Goal: Task Accomplishment & Management: Manage account settings

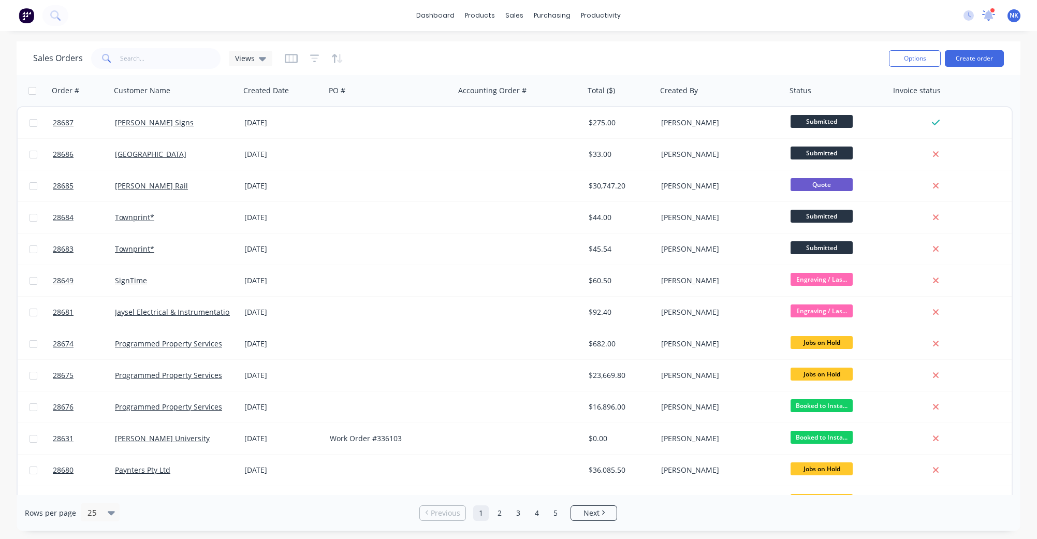
click at [978, 9] on div "2 new notifications [PERSON_NAME] all as read Site Measure - KIA EV3 is due to …" at bounding box center [996, 16] width 82 height 16
click at [985, 11] on icon at bounding box center [988, 15] width 13 height 11
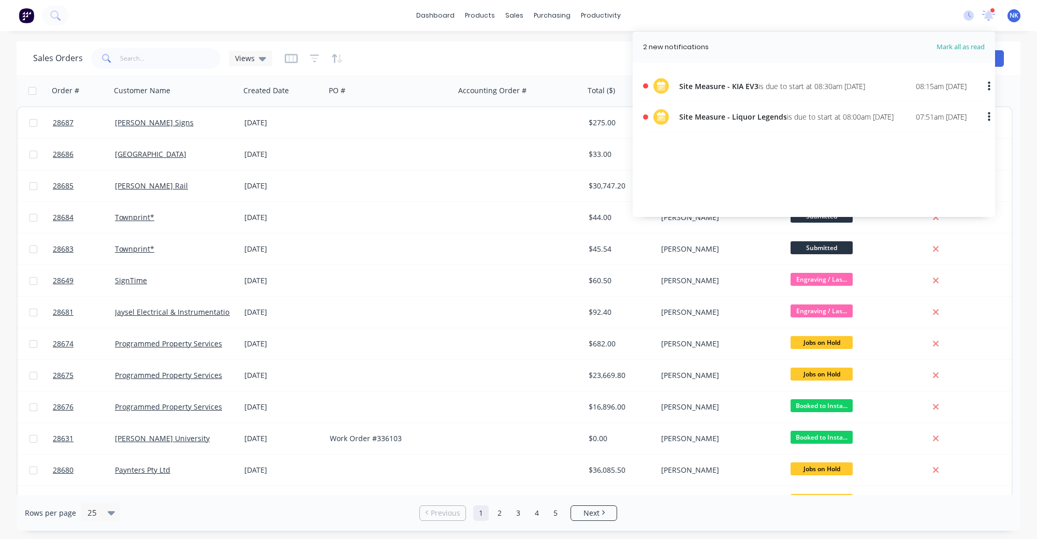
click at [930, 84] on div "08:15am [DATE]" at bounding box center [941, 86] width 51 height 11
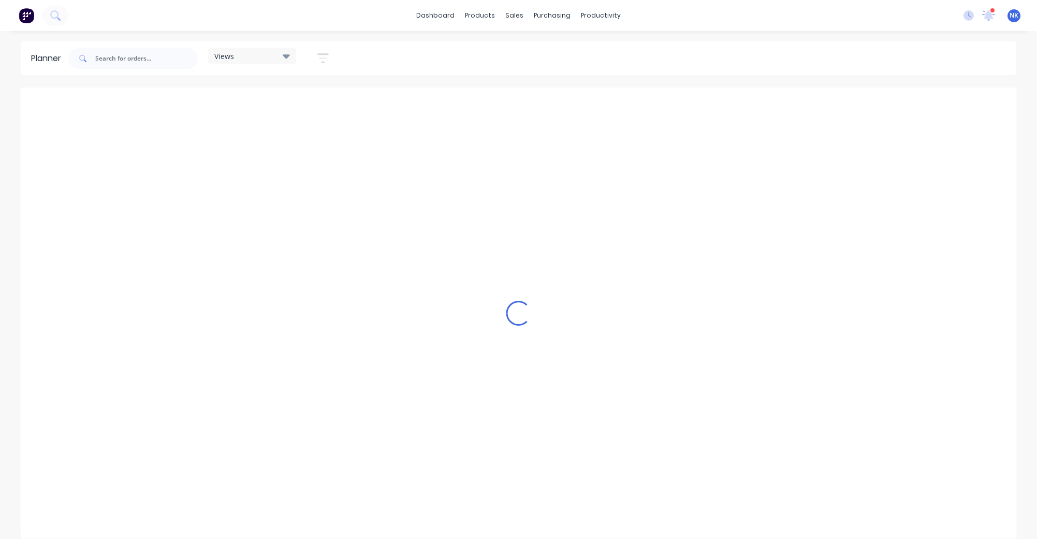
scroll to position [0, 932]
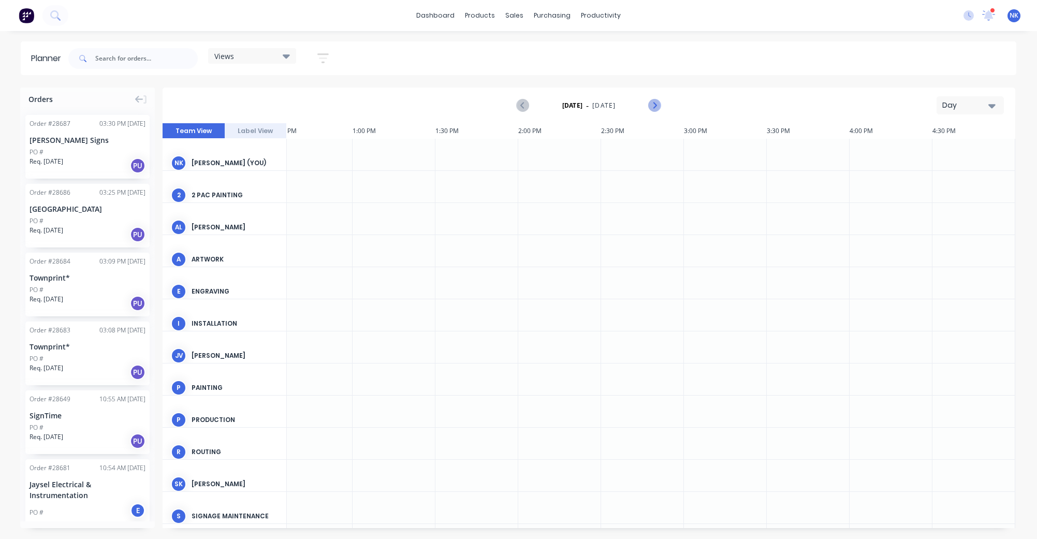
click at [655, 107] on icon "Next page" at bounding box center [654, 105] width 12 height 12
click at [655, 105] on icon "Next page" at bounding box center [654, 105] width 5 height 8
click at [468, 150] on div at bounding box center [480, 155] width 83 height 32
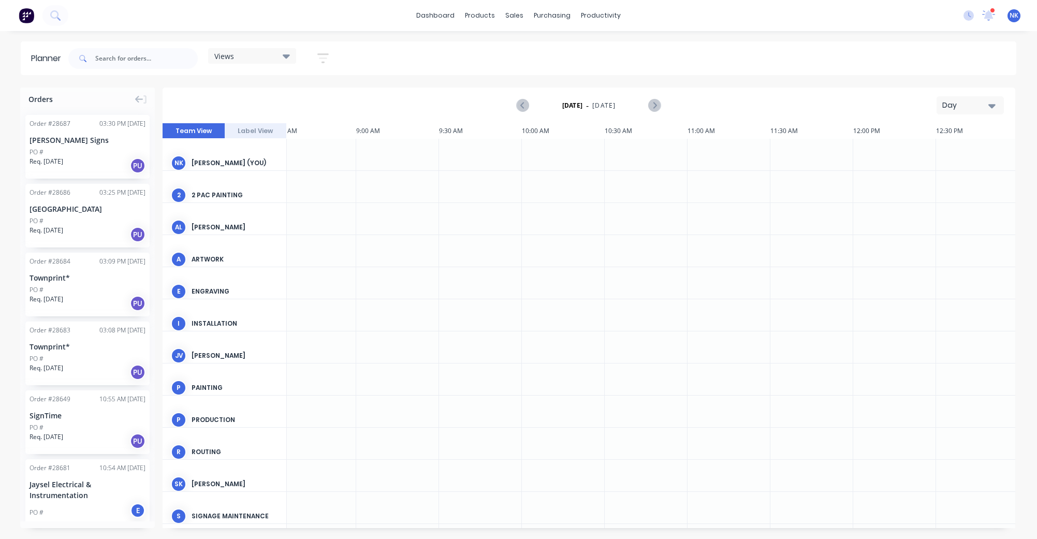
click at [468, 150] on div at bounding box center [480, 155] width 83 height 32
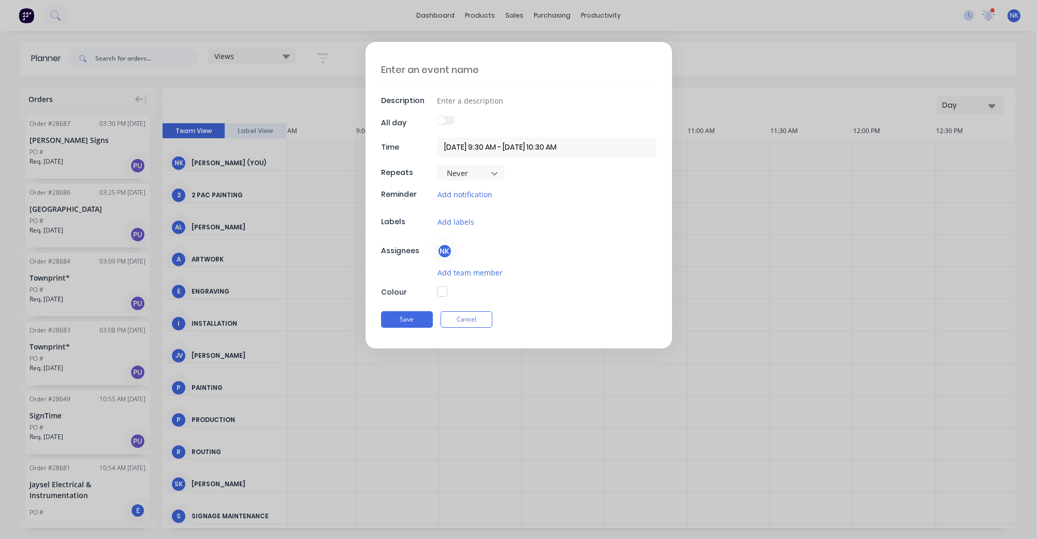
click at [445, 70] on textarea at bounding box center [518, 69] width 275 height 24
type textarea "S"
type textarea "x"
type textarea "Si"
type textarea "x"
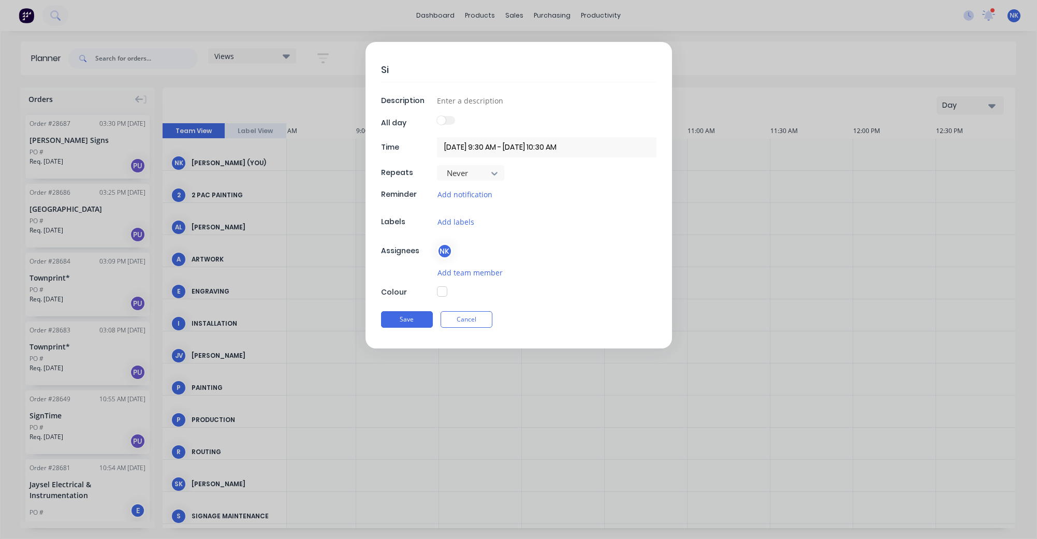
type textarea "Sit"
type textarea "x"
type textarea "Site"
type textarea "x"
type textarea "Site"
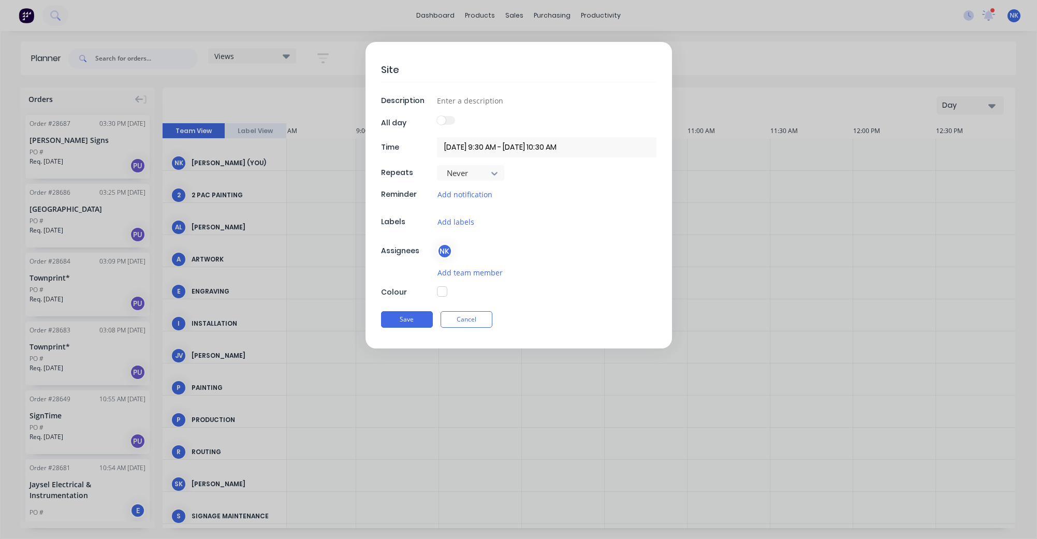
type textarea "x"
type textarea "Site M"
type textarea "x"
type textarea "Site Mw"
type textarea "x"
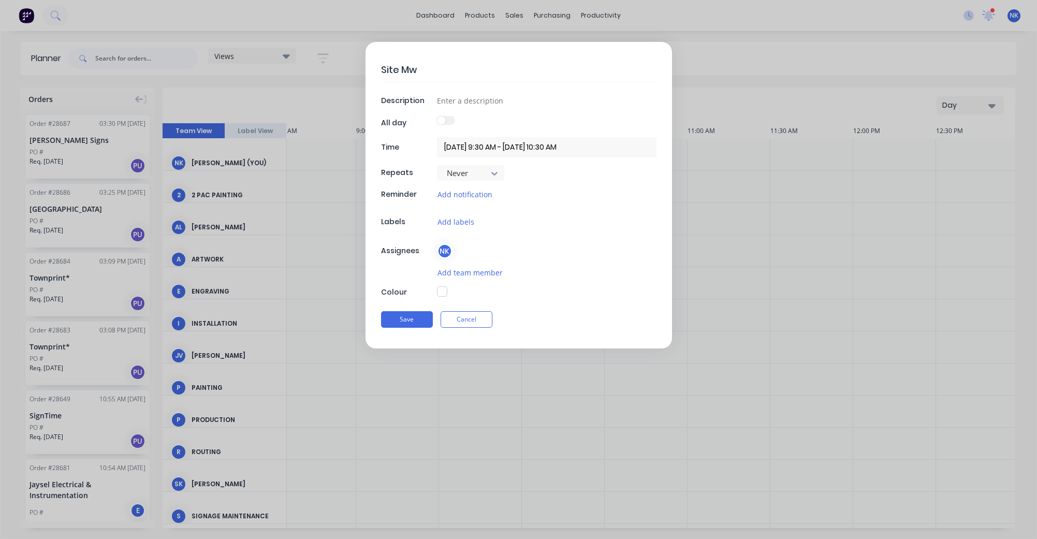
type textarea "Site Mwe"
type textarea "x"
type textarea "Site Mwee"
type textarea "x"
type textarea "Site Mwe"
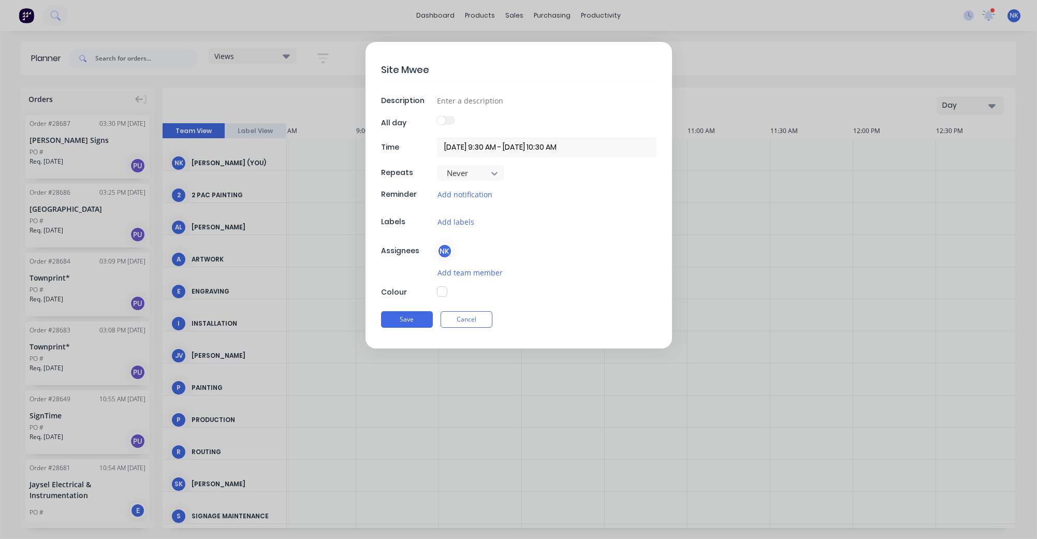
type textarea "x"
type textarea "Site Mw"
type textarea "x"
type textarea "Site M"
type textarea "x"
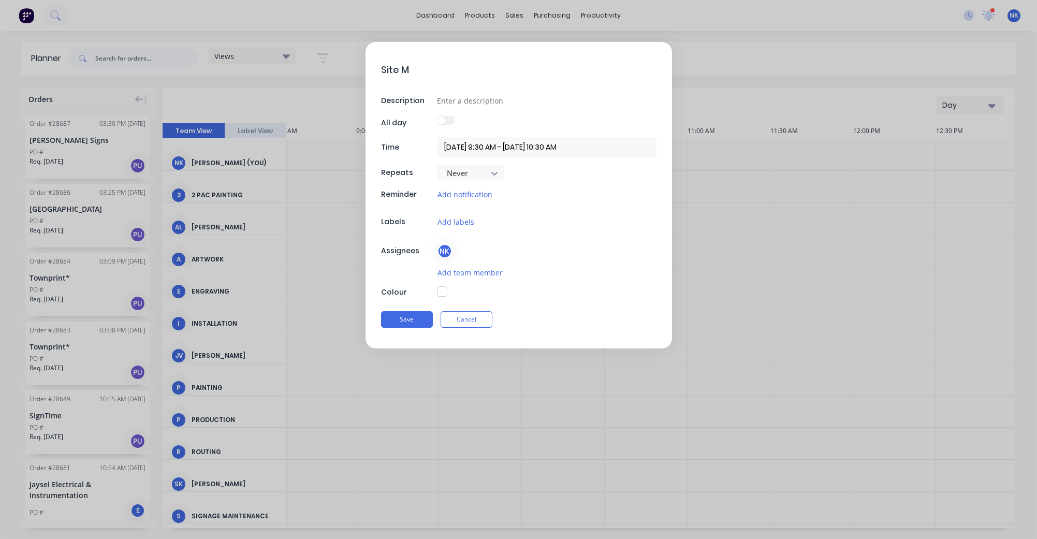
type textarea "Site"
type textarea "x"
type textarea "Site M"
type textarea "x"
type textarea "Site Me"
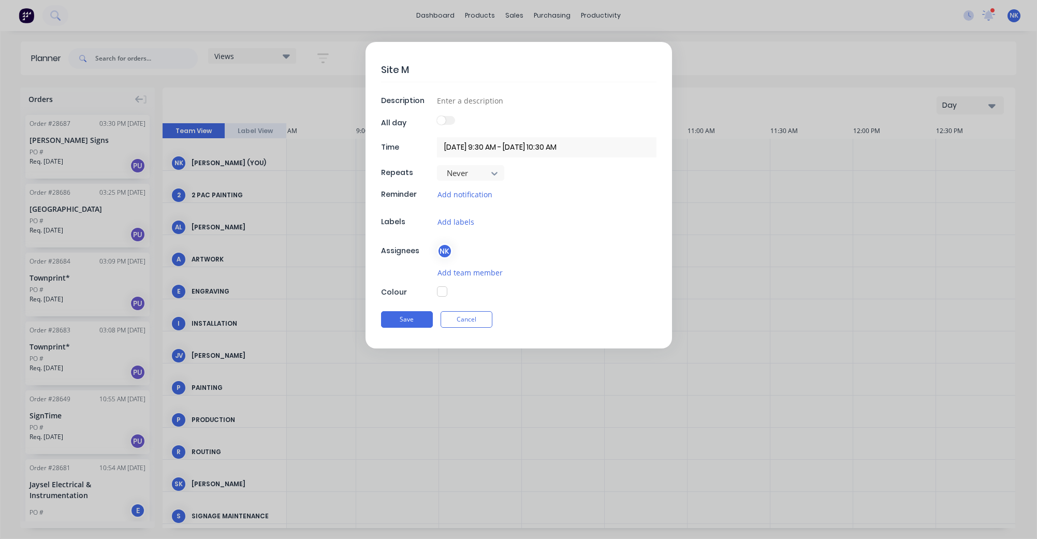
type textarea "x"
type textarea "Site Mee"
type textarea "x"
type textarea "Site Meet"
type textarea "x"
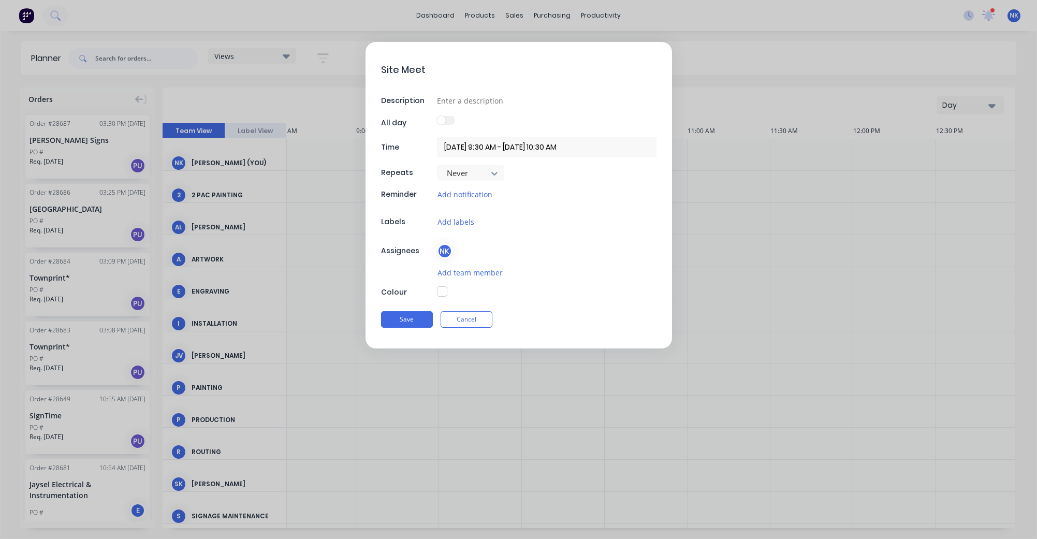
type textarea "Site Meeti"
type textarea "x"
type textarea "Site Meetin"
type textarea "x"
type textarea "Site Meeting"
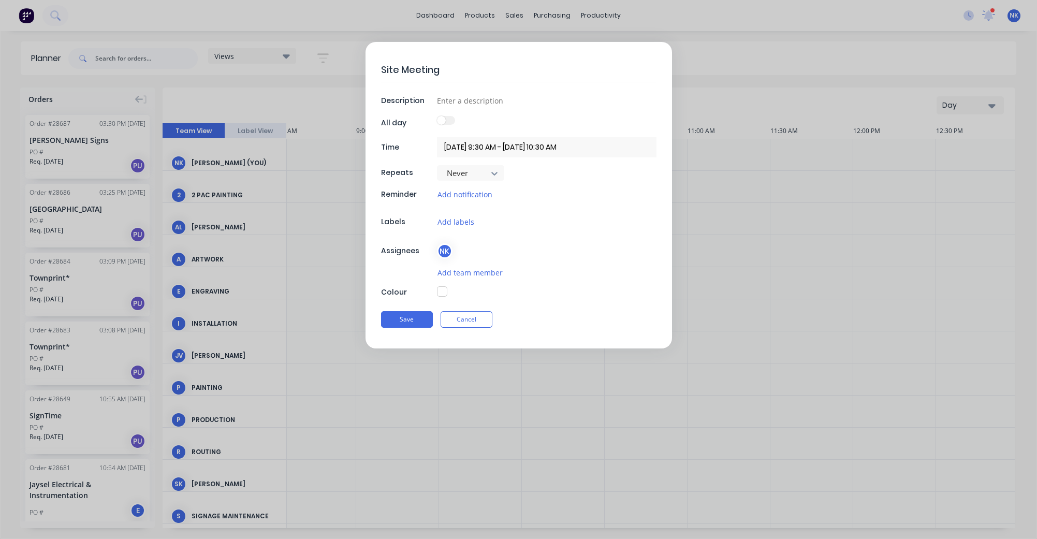
type textarea "x"
type textarea "Site Meeting"
type textarea "x"
type textarea "Site Meeting -"
type textarea "x"
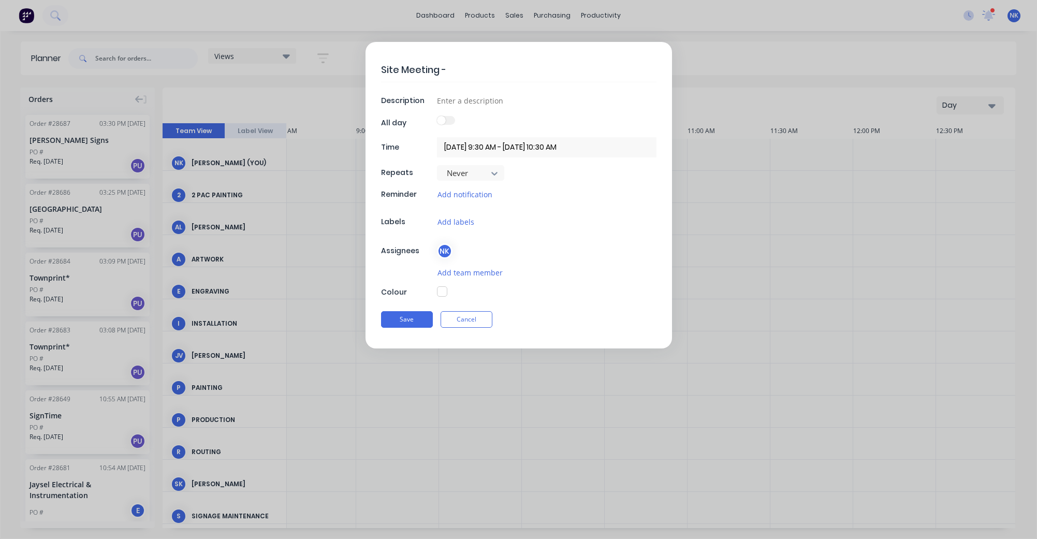
type textarea "Site Meeting -"
type textarea "x"
type textarea "Site Meeting - B"
type textarea "x"
type textarea "Site Meeting - Bu"
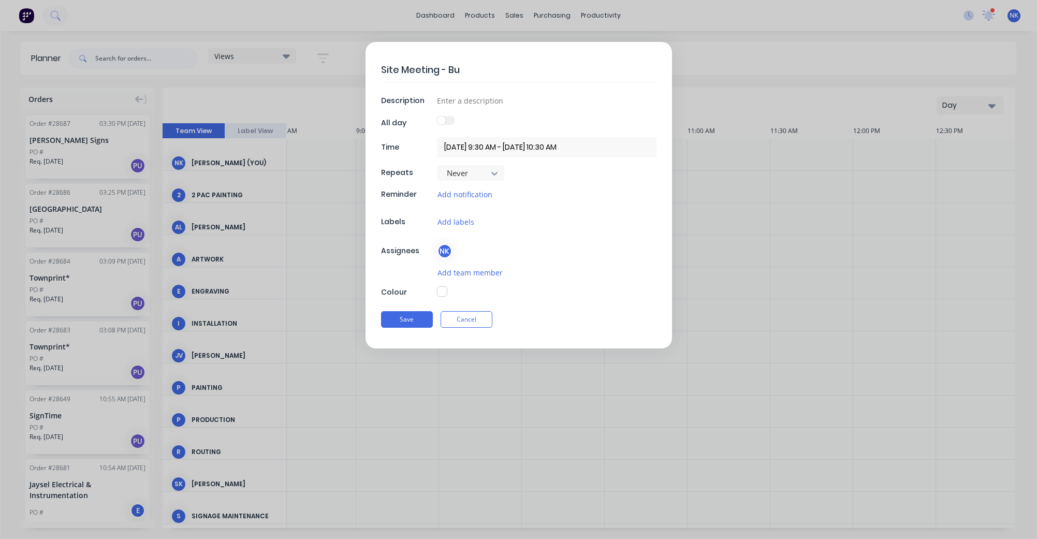
type textarea "x"
type textarea "Site Meeting - [PERSON_NAME]"
type textarea "x"
type textarea "Site Meeting - Buil"
type textarea "x"
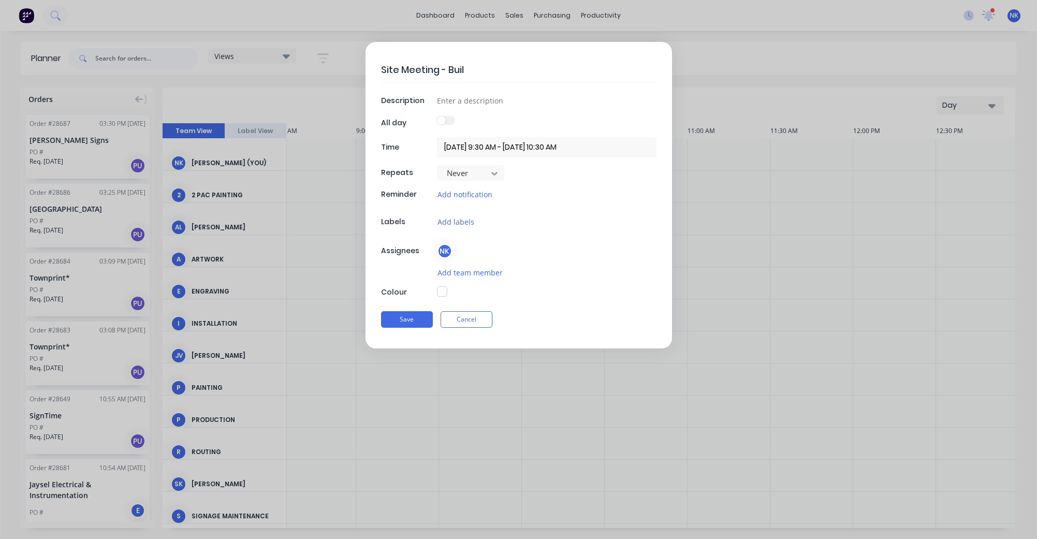
type textarea "Site Meeting - Build"
type textarea "x"
type textarea "Site Meeting - Buildi"
type textarea "x"
type textarea "Site Meeting - Buildin"
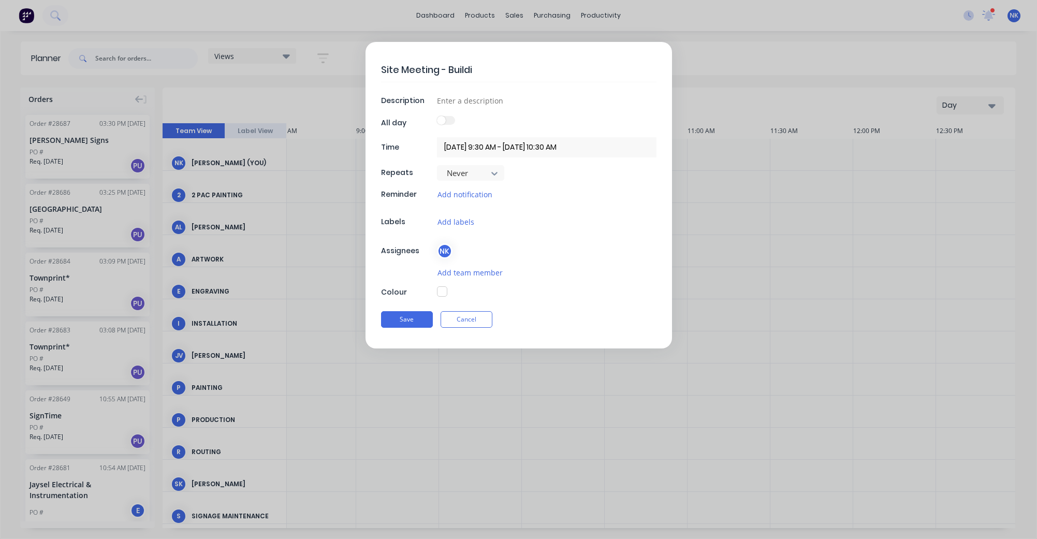
type textarea "x"
type textarea "Site Meeting - Building"
type textarea "x"
type textarea "Site Meeting - Building"
type textarea "x"
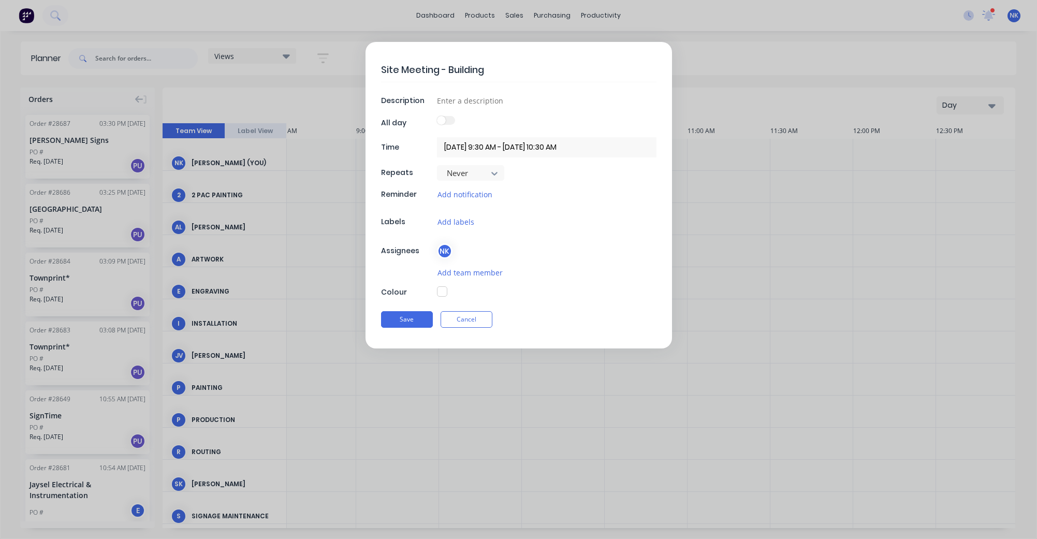
type textarea "Site Meeting - Building 5"
type textarea "x"
type textarea "Site Meeting - Building 50"
type textarea "x"
type textarea "Site Meeting - Building 502"
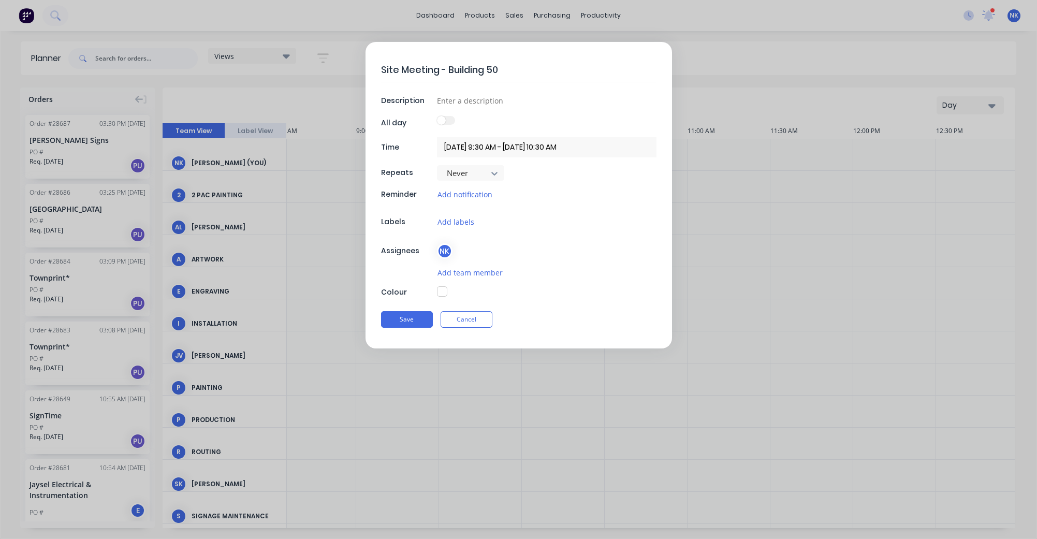
type textarea "x"
type textarea "Site Meeting - Building 502"
type textarea "x"
click at [493, 99] on input at bounding box center [546, 101] width 219 height 16
type input "D"
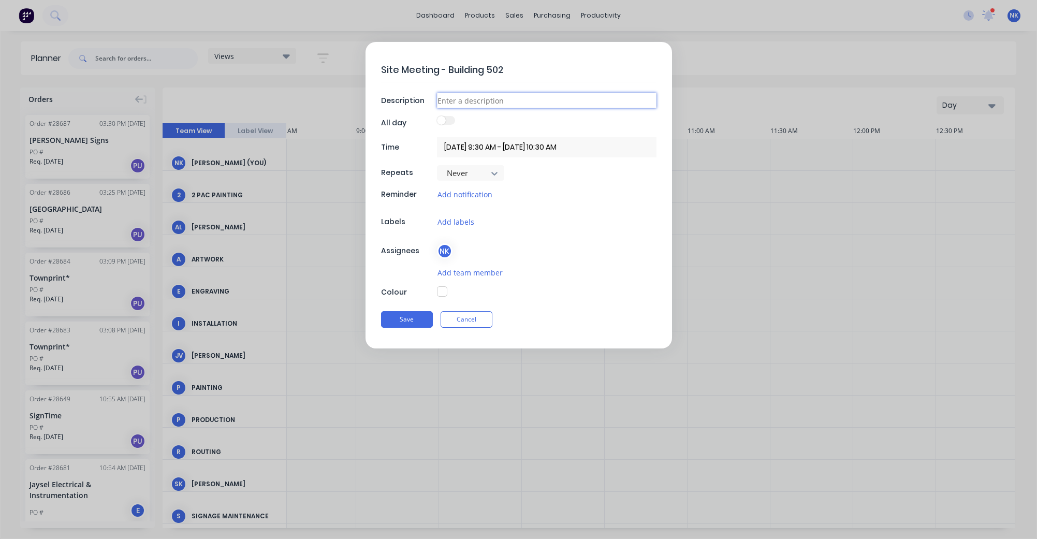
type textarea "x"
type input "Do"
type textarea "x"
type input "Doo"
type textarea "x"
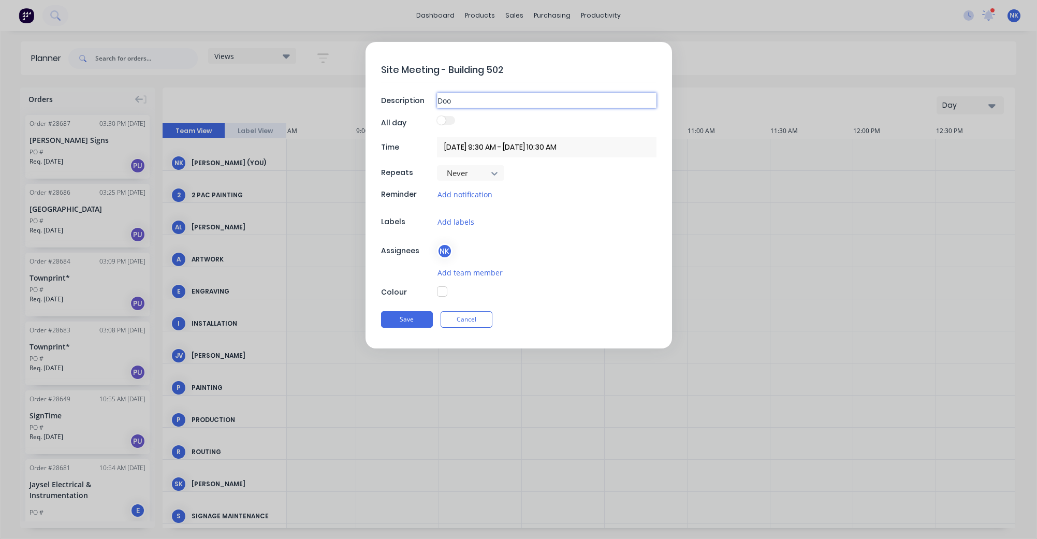
type input "Door"
type textarea "x"
type input "Door"
type textarea "x"
type input "Door /"
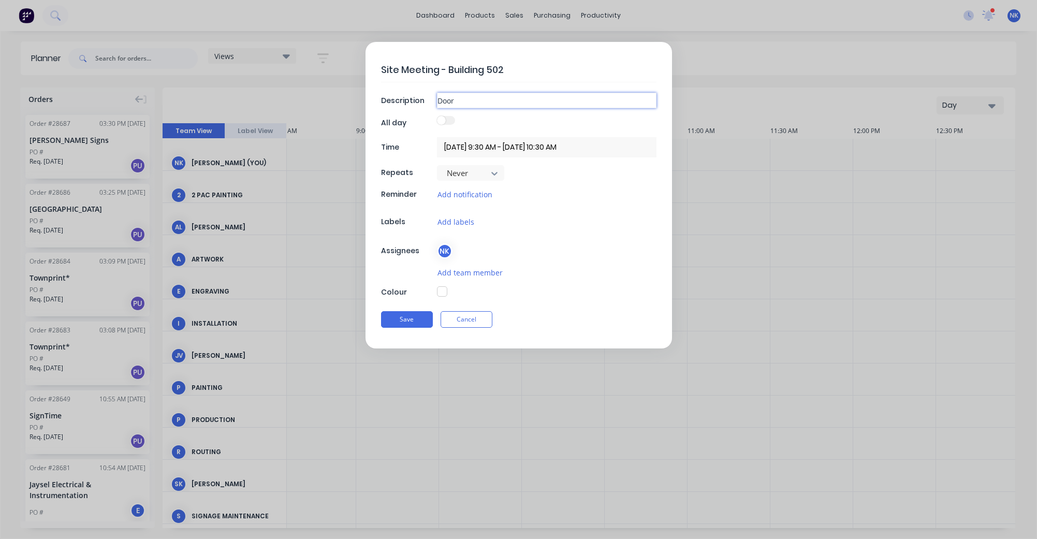
type textarea "x"
type input "Door /"
type textarea "x"
type input "Door / L"
type textarea "x"
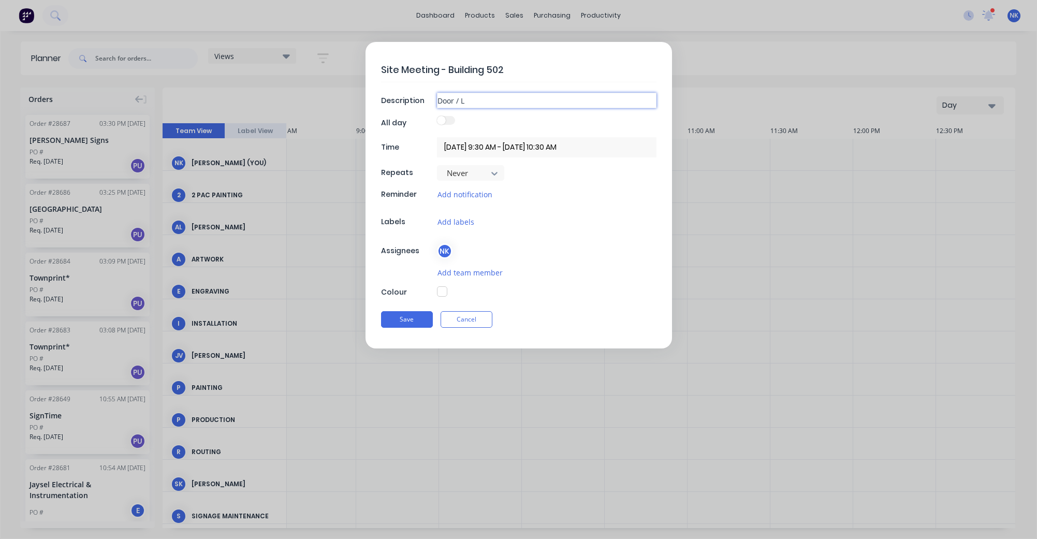
type input "Door / Lo"
type textarea "x"
type input "Door / Loc"
type textarea "x"
type input "Door / Lock"
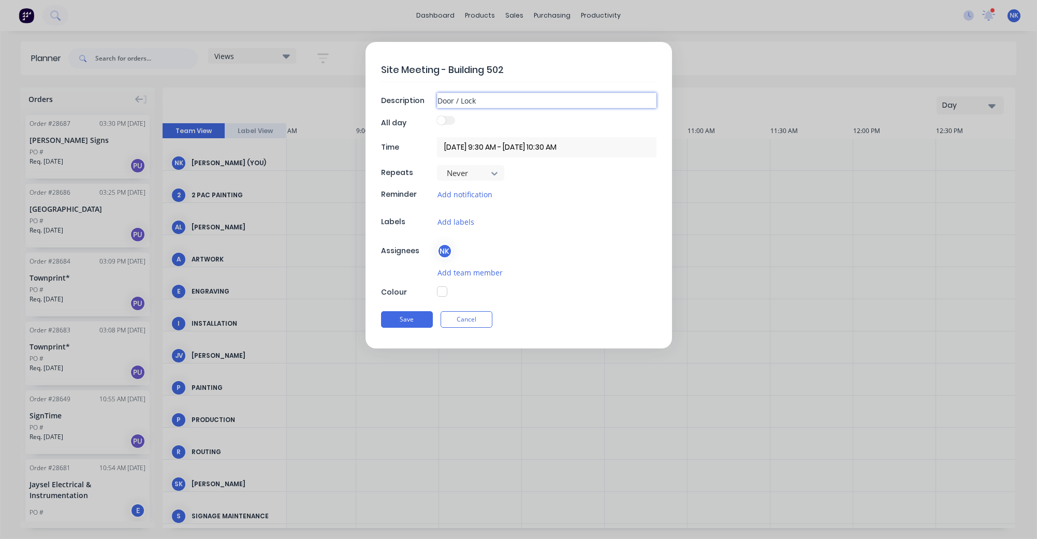
type textarea "x"
type input "Door / [PERSON_NAME]"
type textarea "x"
type input "Door / Locker"
type textarea "x"
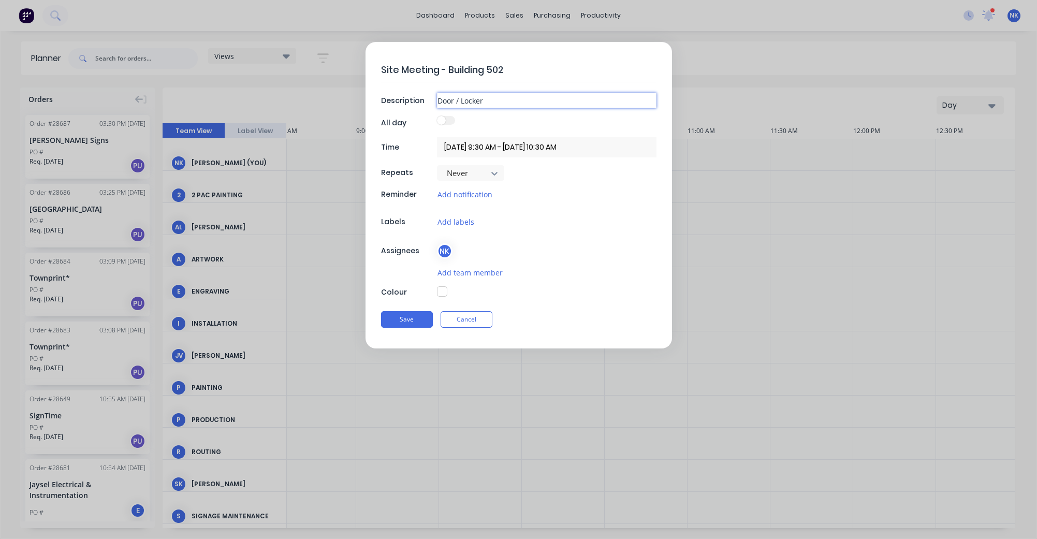
type input "Door / Locker"
type textarea "x"
type input "Door / Locker L"
type textarea "x"
type input "Door / Locker La"
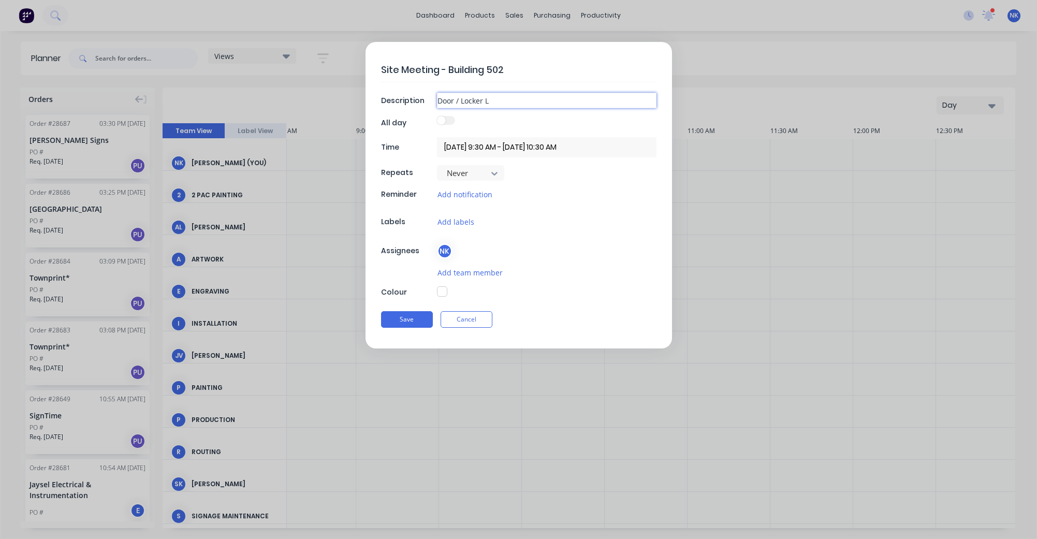
type textarea "x"
type input "Door / Locker Lab"
type textarea "x"
type input "Door / Locker Labe"
type textarea "x"
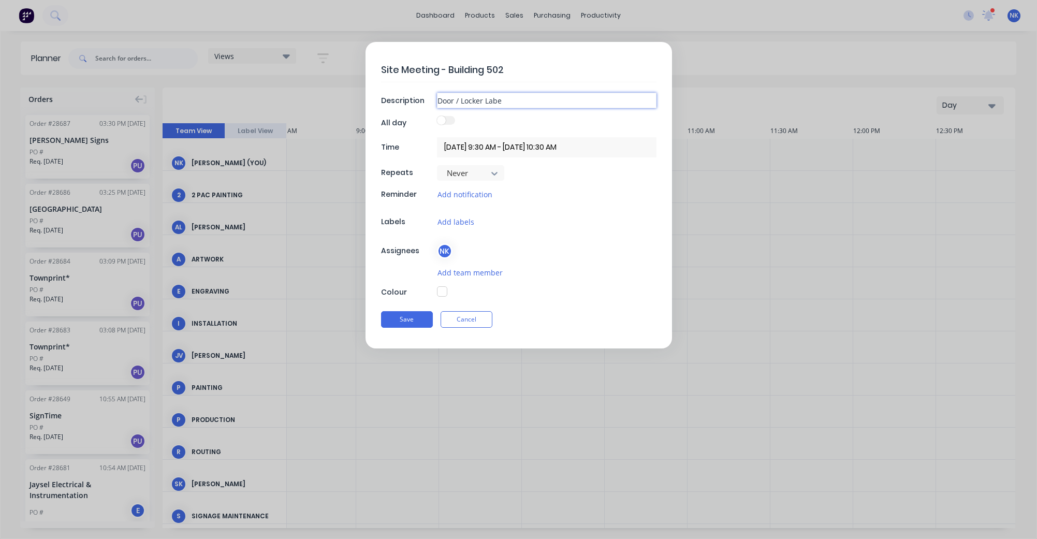
type input "Door / Locker Label"
type textarea "x"
type input "Door / Locker Labels"
type textarea "x"
type input "Door / Locker Labels"
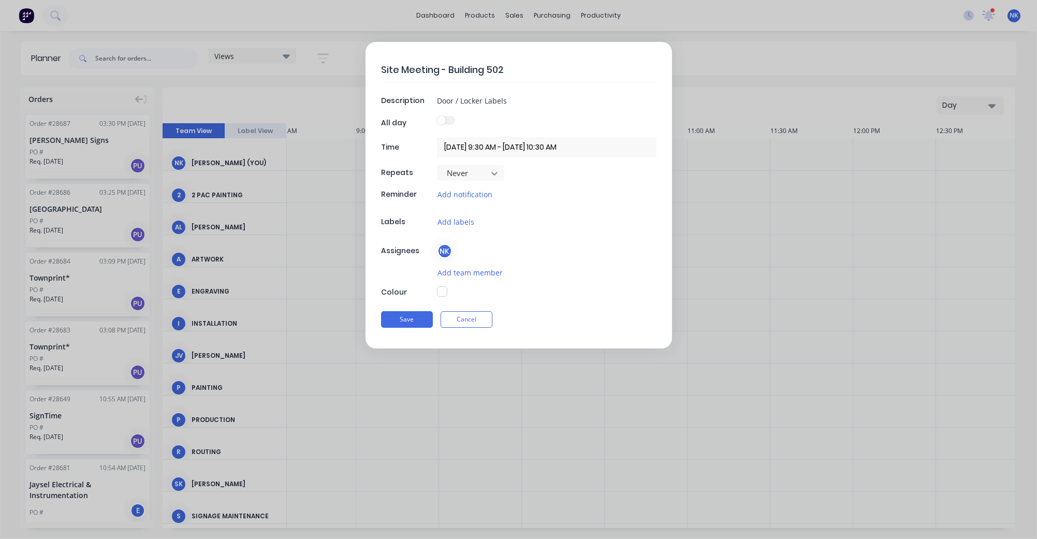
click at [538, 149] on input "[DATE] 9:30 AM - [DATE] 10:30 AM" at bounding box center [546, 147] width 219 height 20
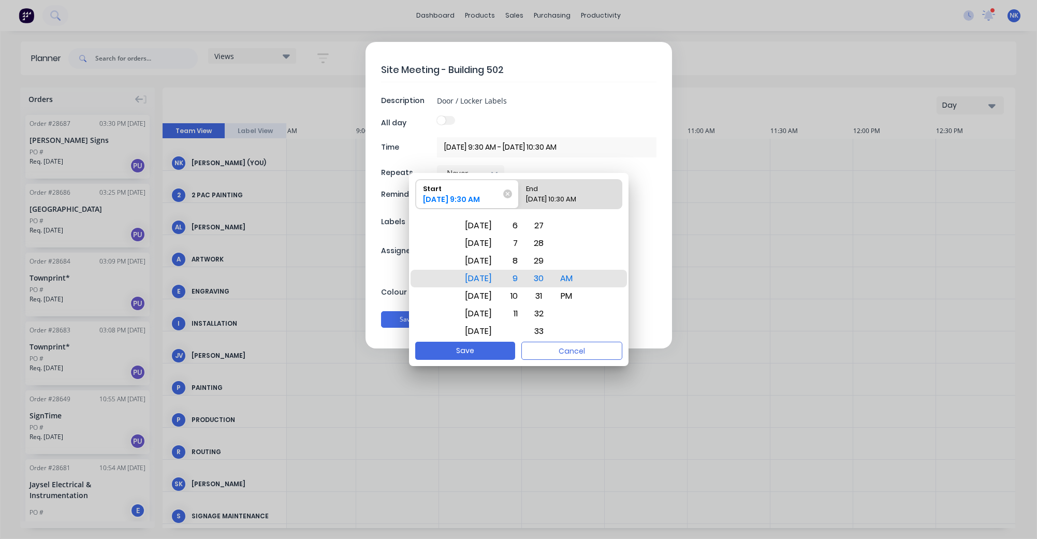
click at [602, 119] on div at bounding box center [546, 123] width 219 height 14
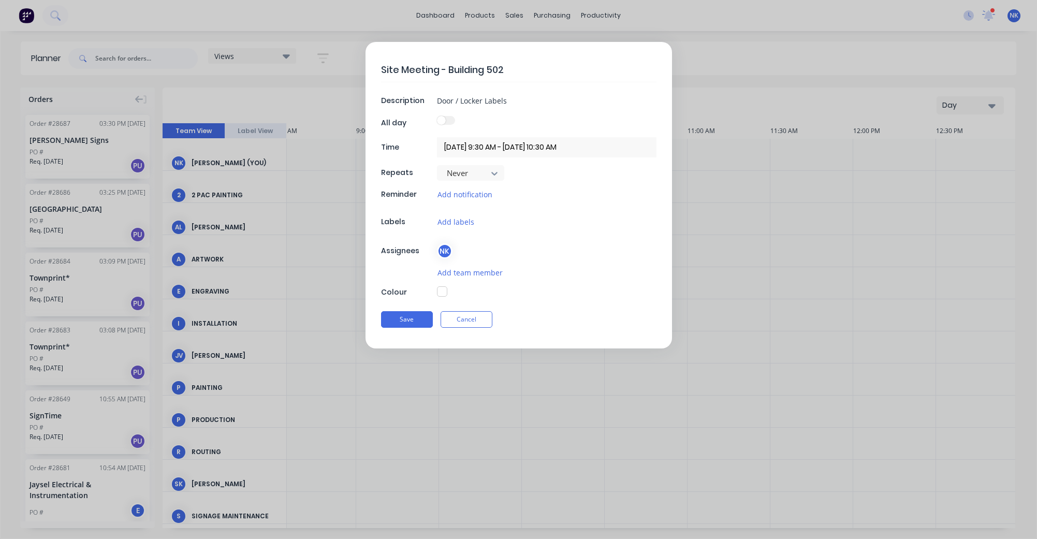
click at [492, 193] on div "Add notification" at bounding box center [546, 194] width 219 height 12
click at [482, 194] on button "Add notification" at bounding box center [465, 194] width 56 height 12
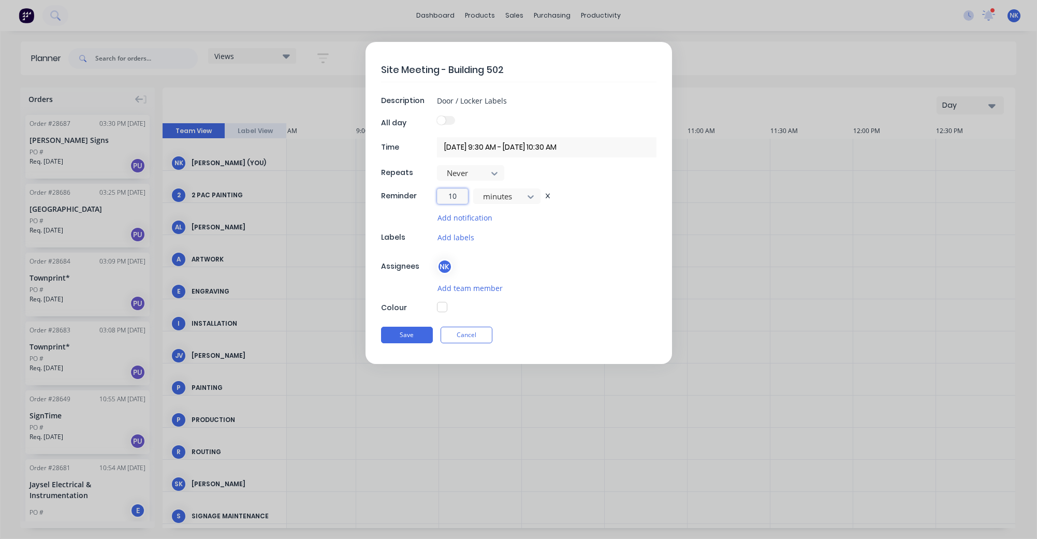
click at [453, 195] on input "10" at bounding box center [452, 196] width 31 height 16
type textarea "x"
type input "2"
type textarea "x"
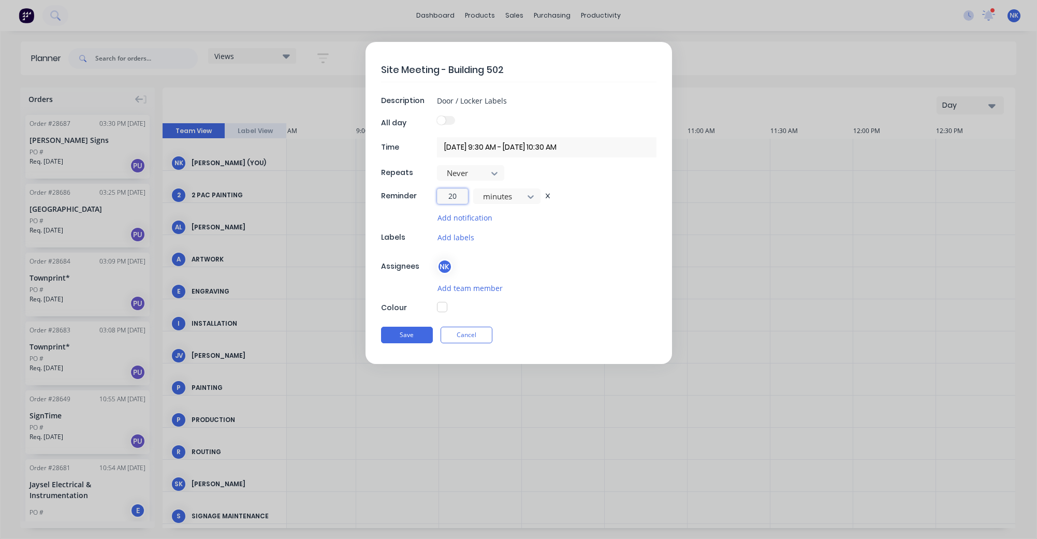
type input "20"
click at [636, 355] on div "Site Meeting - Building 502 Description Door / Locker Labels All day Time [DATE…" at bounding box center [518, 203] width 306 height 322
click at [444, 306] on button "button" at bounding box center [442, 307] width 10 height 10
type textarea "x"
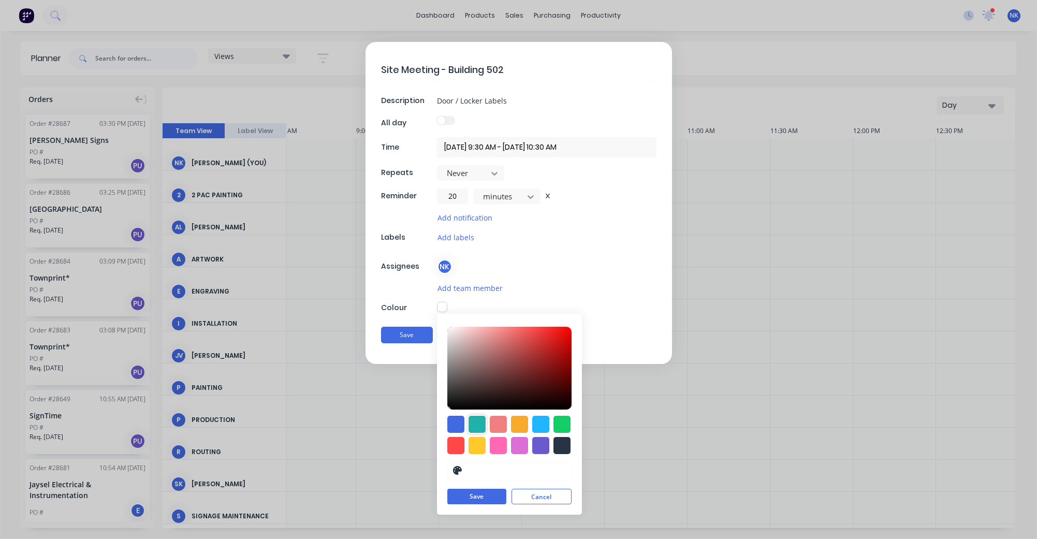
click at [470, 418] on div at bounding box center [476, 424] width 17 height 17
type input "#20B2AA"
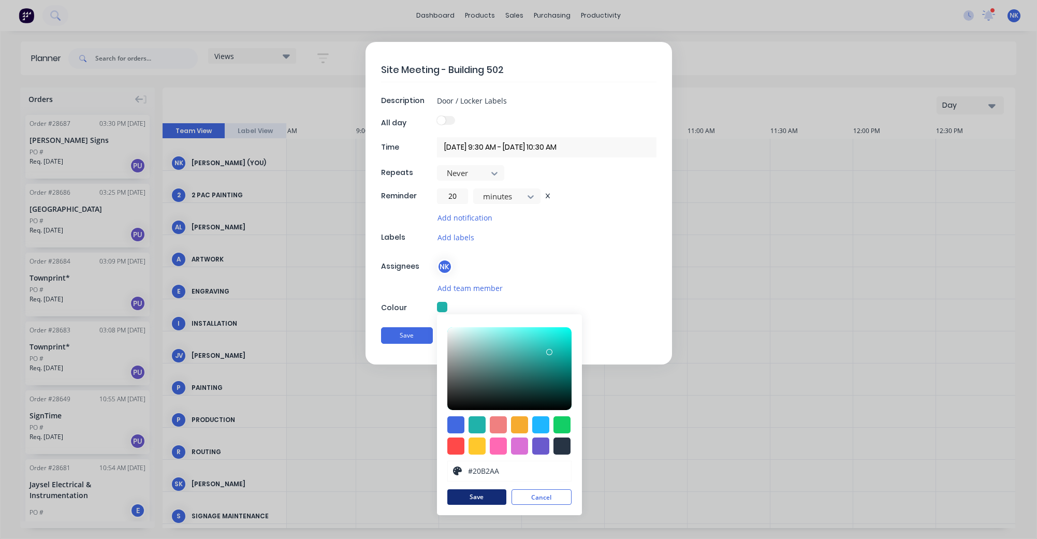
click at [485, 498] on button "Save" at bounding box center [476, 497] width 59 height 16
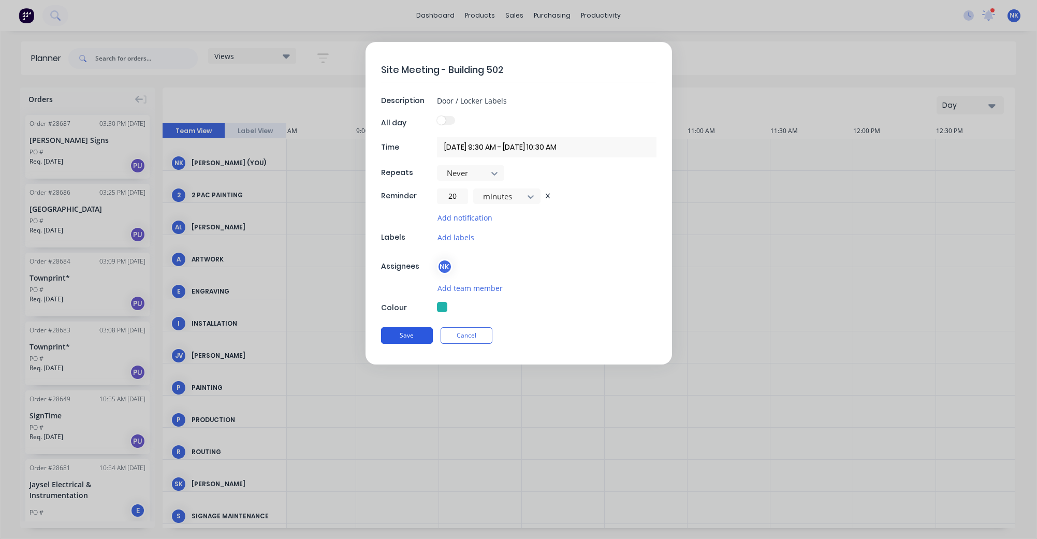
click at [408, 333] on button "Save" at bounding box center [407, 335] width 52 height 17
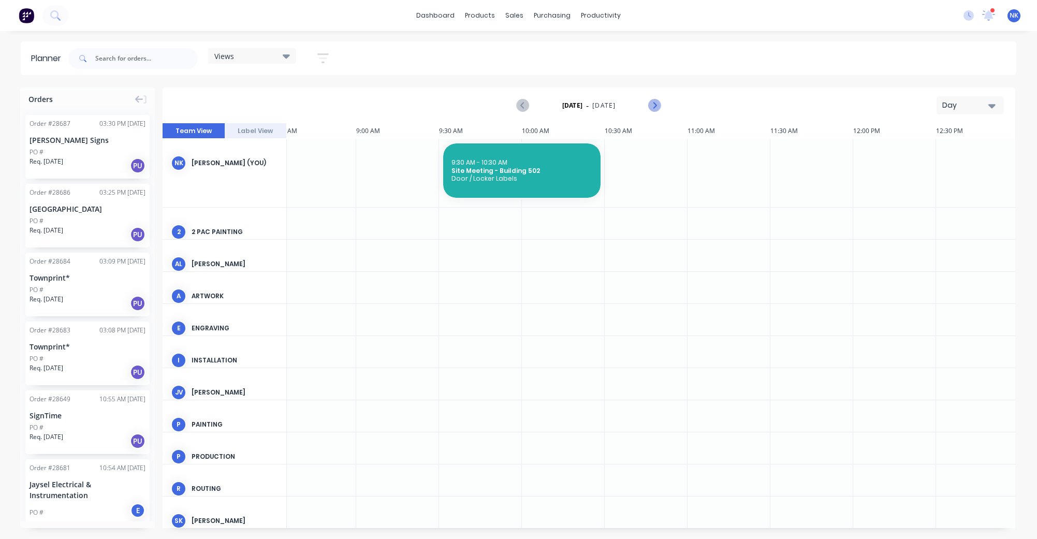
click at [655, 107] on icon "Next page" at bounding box center [654, 105] width 12 height 12
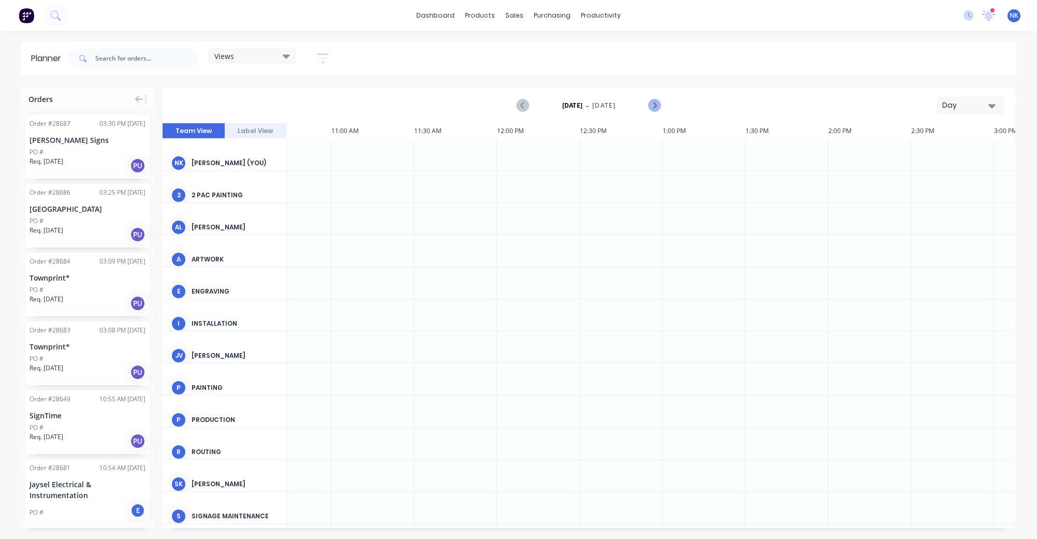
scroll to position [0, 932]
click at [524, 103] on icon "Previous page" at bounding box center [523, 105] width 12 height 12
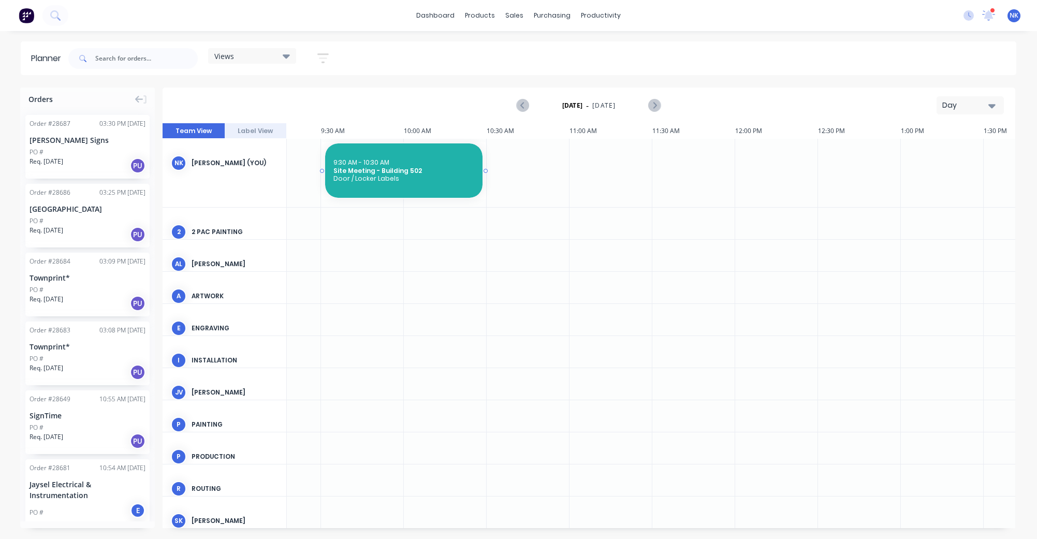
scroll to position [0, 378]
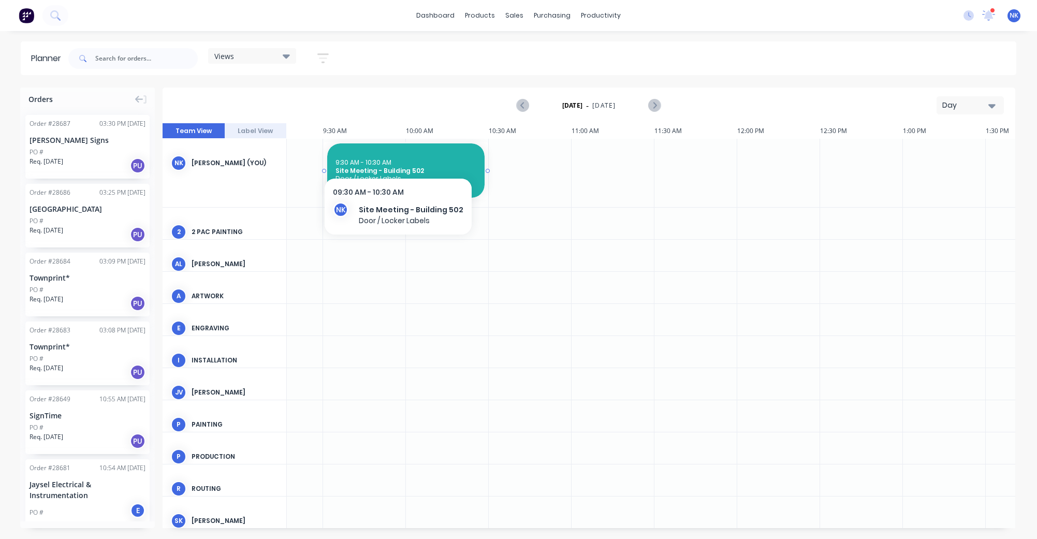
click at [395, 155] on div "9:30 AM - 10:30 AM Site Meeting - Building 502 Door / Locker Labels" at bounding box center [405, 170] width 157 height 54
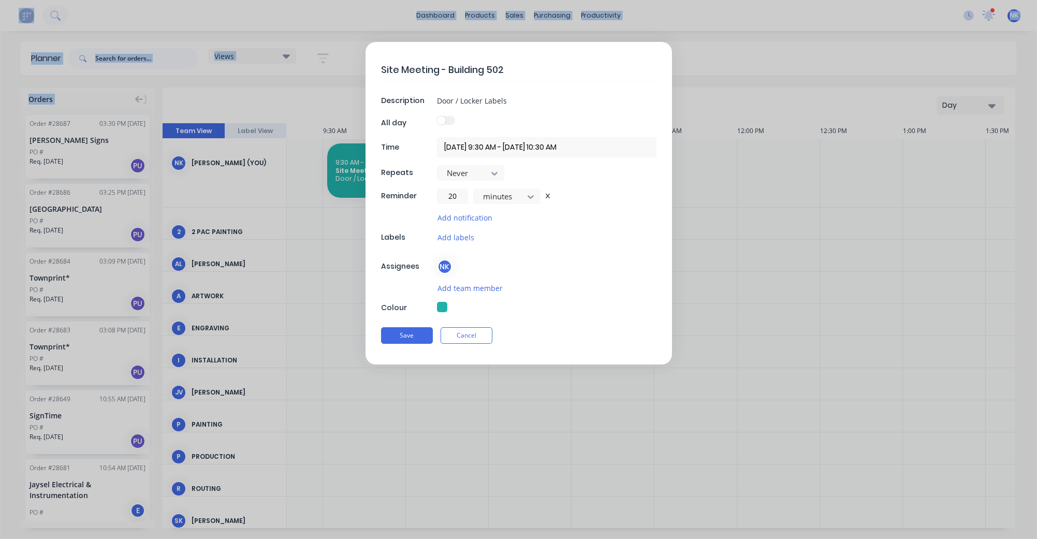
click at [395, 155] on div "Time [DATE] 9:30 AM - [DATE] 10:30 AM" at bounding box center [518, 148] width 275 height 20
click at [448, 149] on input "[DATE] 9:30 AM - [DATE] 10:30 AM" at bounding box center [546, 147] width 219 height 20
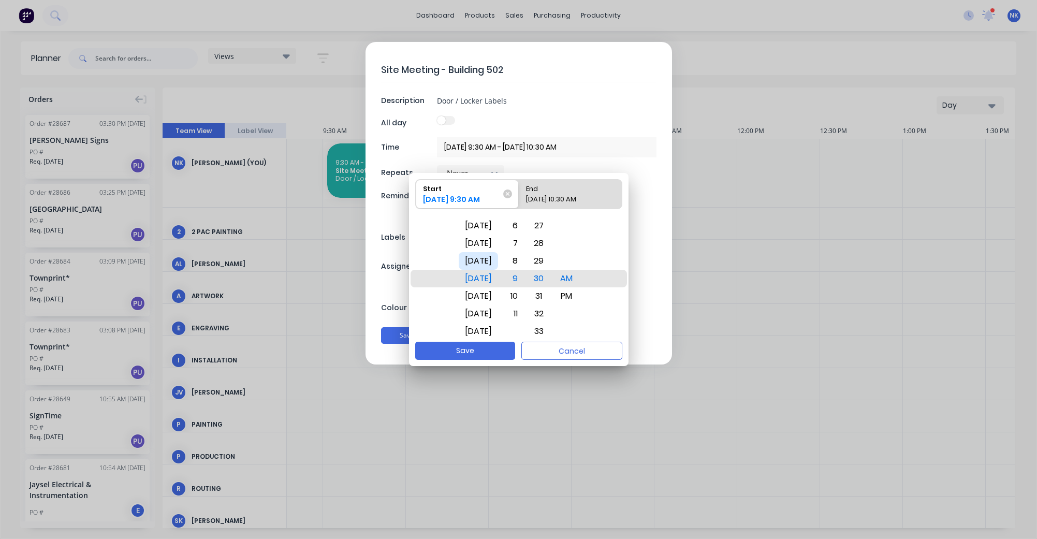
click at [485, 259] on div "[DATE]" at bounding box center [478, 261] width 39 height 18
click at [469, 351] on button "Save" at bounding box center [465, 351] width 100 height 18
type textarea "x"
type input "[DATE] 9:30 AM - [DATE] 10:30 AM"
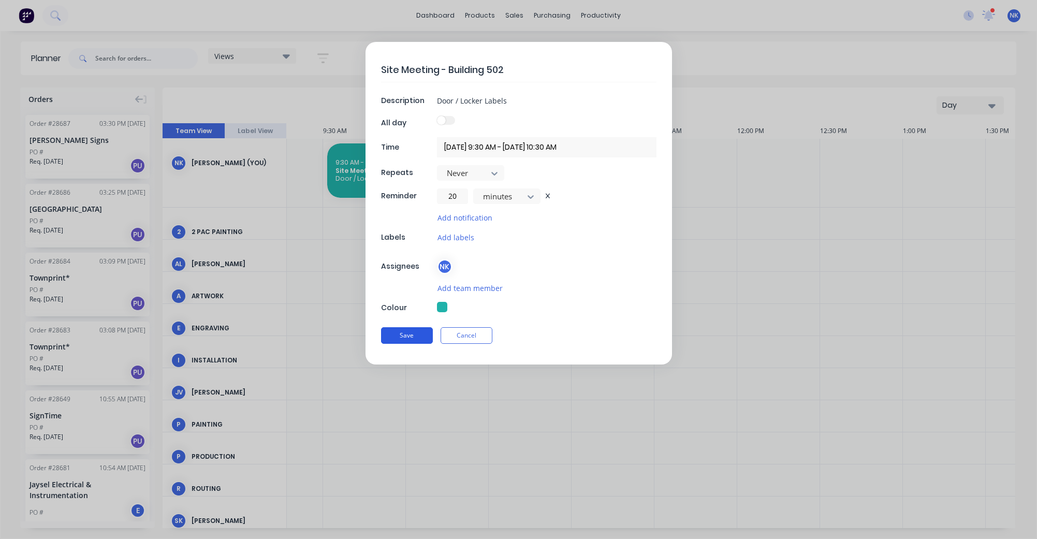
click at [416, 339] on button "Save" at bounding box center [407, 335] width 52 height 17
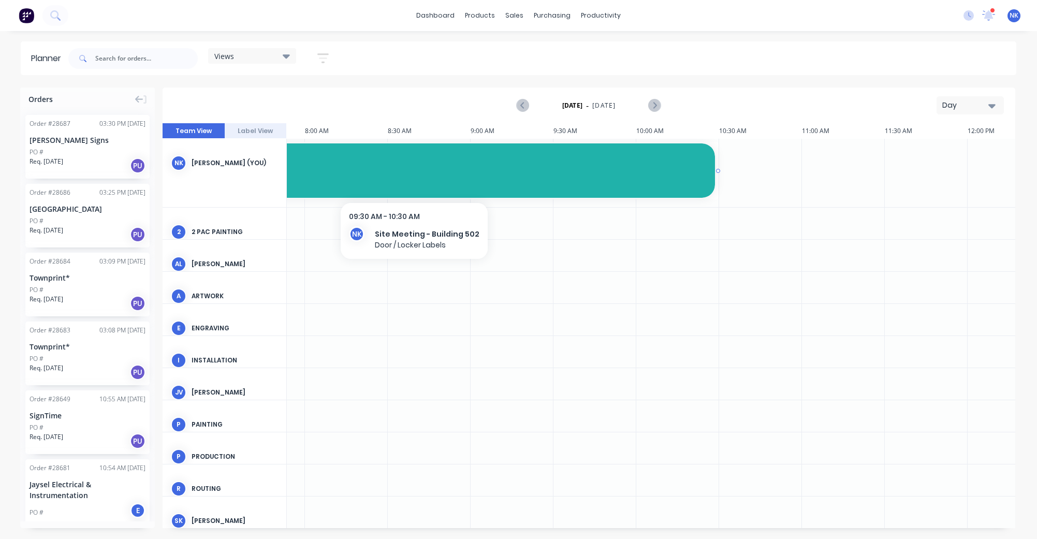
scroll to position [0, 117]
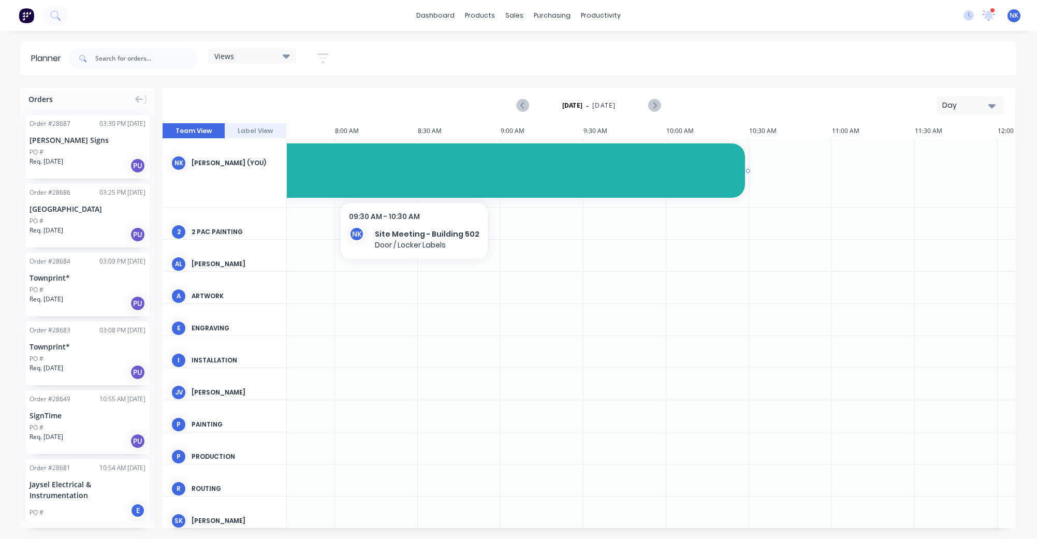
click at [571, 177] on span "Door / Locker Labels" at bounding box center [459, 178] width 555 height 8
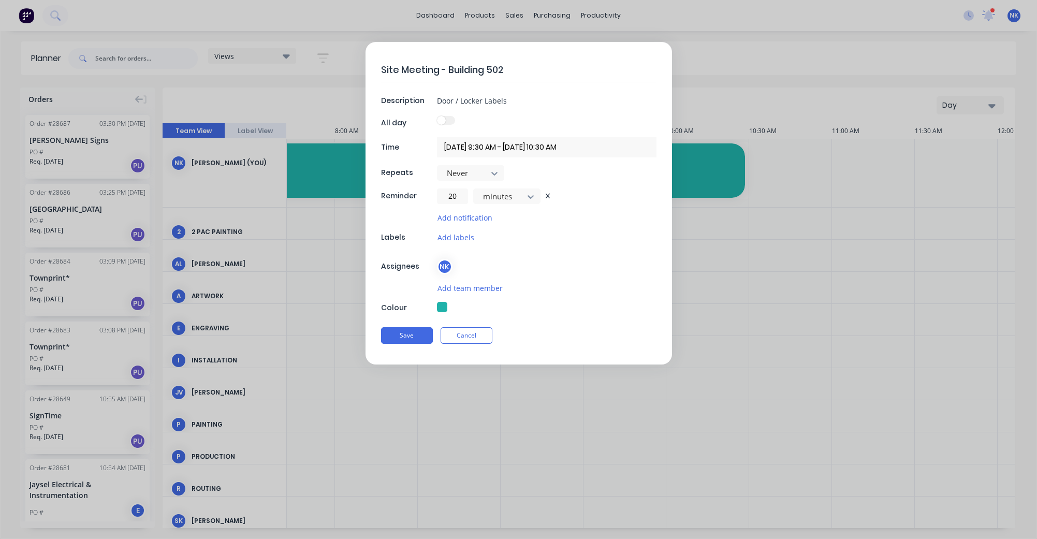
click at [571, 177] on div "Never" at bounding box center [546, 173] width 219 height 16
type textarea "x"
click at [527, 146] on input "[DATE] 9:30 AM - [DATE] 10:30 AM" at bounding box center [546, 147] width 219 height 20
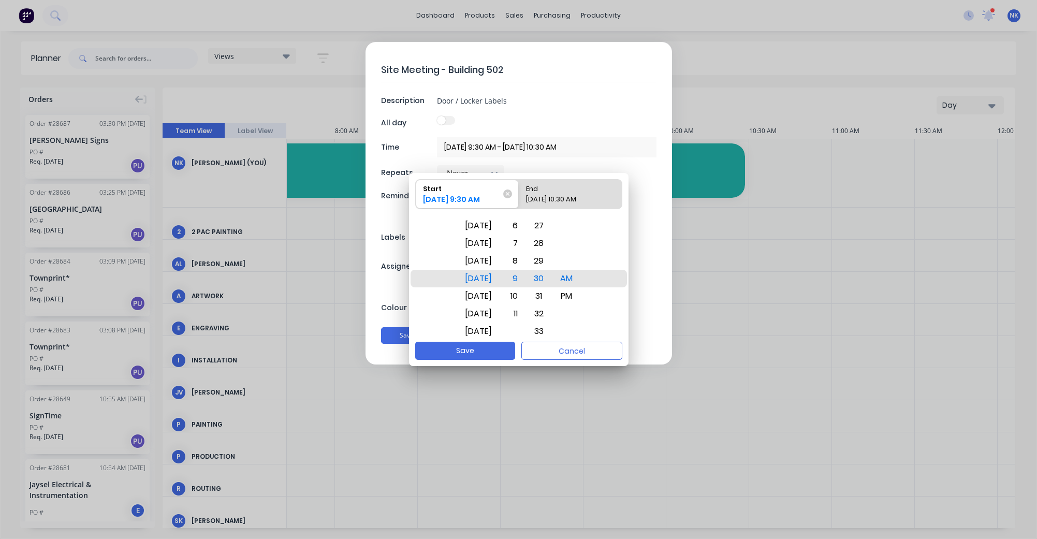
type input "[DATE] 9:30 AM - [DATE] 10:30 AM"
click at [494, 352] on button "Save" at bounding box center [465, 351] width 100 height 18
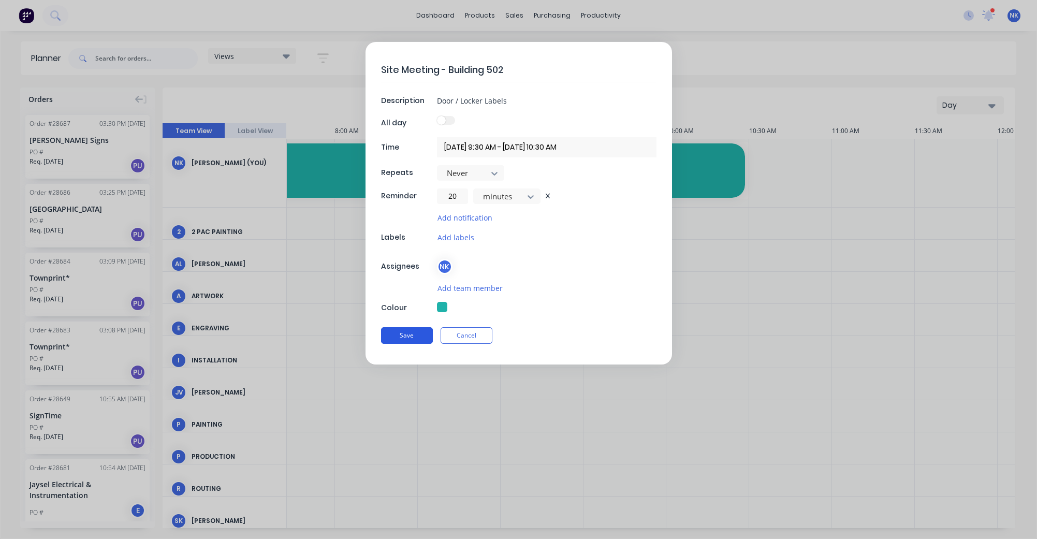
click at [416, 338] on button "Save" at bounding box center [407, 335] width 52 height 17
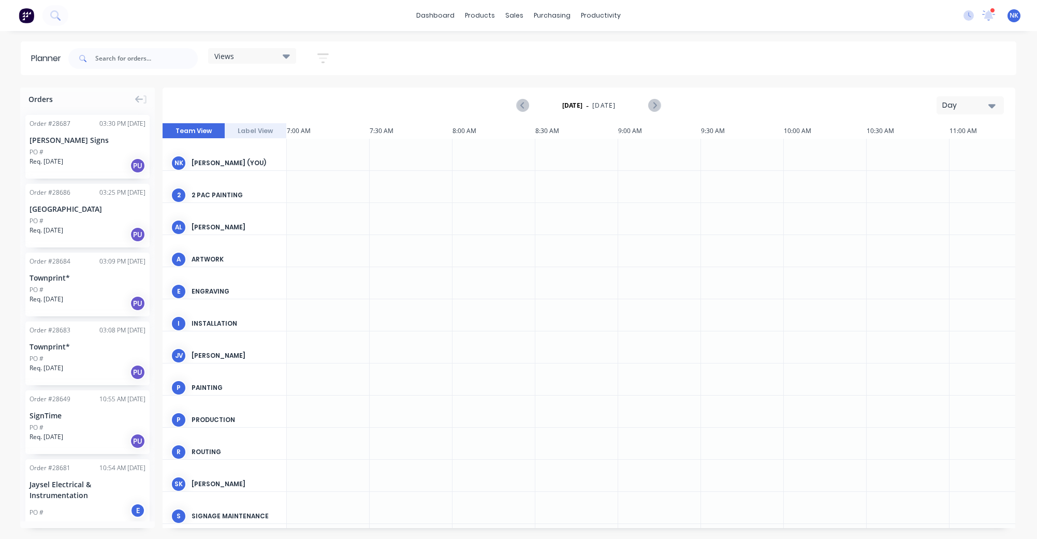
scroll to position [0, 1]
click at [637, 153] on div at bounding box center [658, 155] width 83 height 32
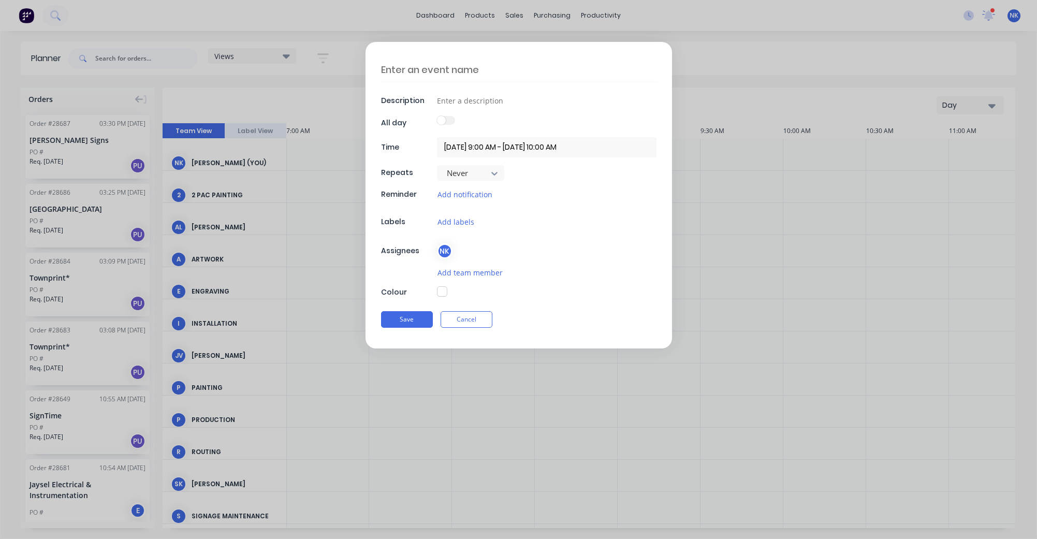
click at [414, 68] on textarea at bounding box center [518, 69] width 275 height 24
type textarea "x"
type textarea "S"
type textarea "x"
type textarea "Si"
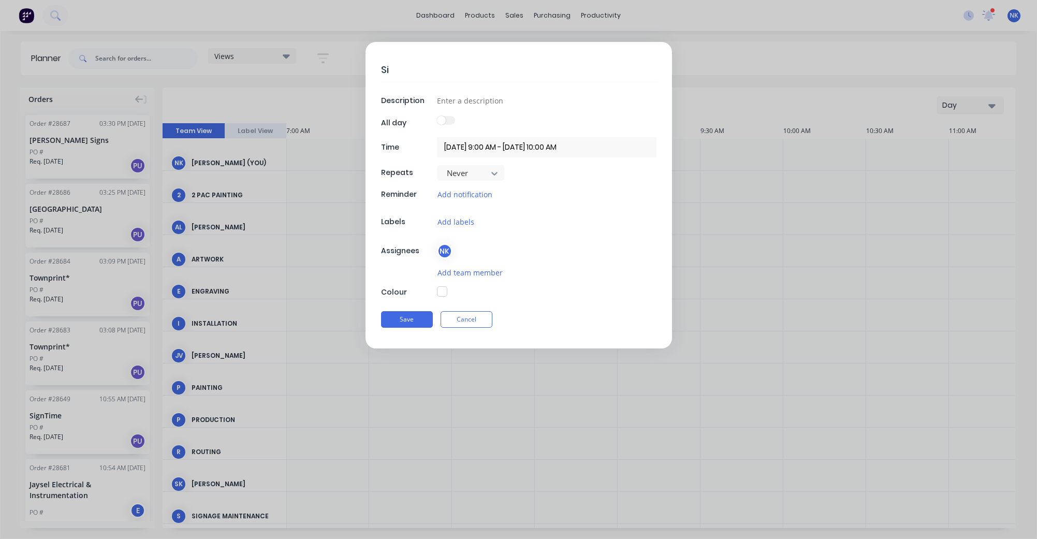
type textarea "x"
type textarea "Sit"
type textarea "x"
type textarea "Site"
type textarea "x"
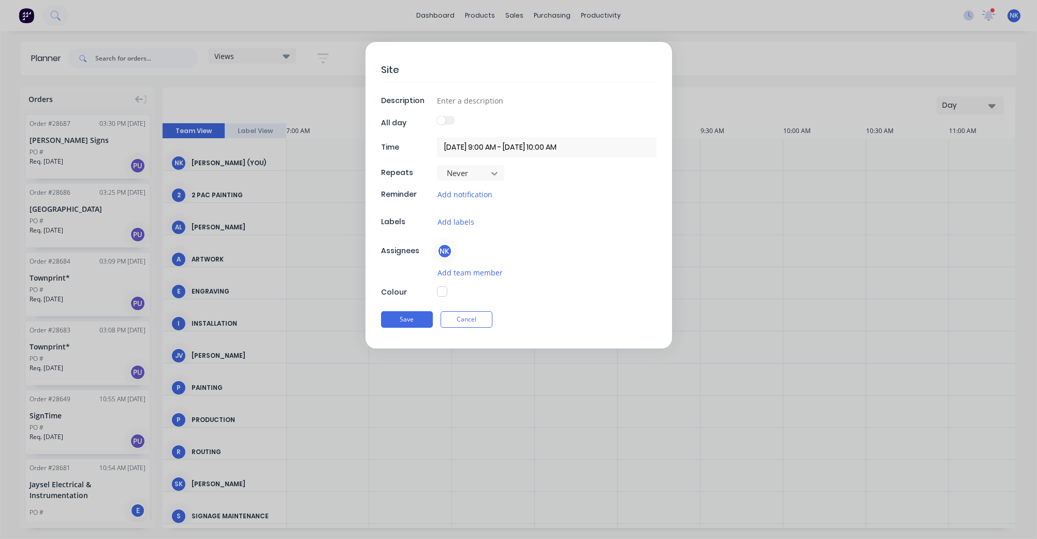
type textarea "Site"
type textarea "x"
type textarea "Site M"
type textarea "x"
type textarea "Site Me"
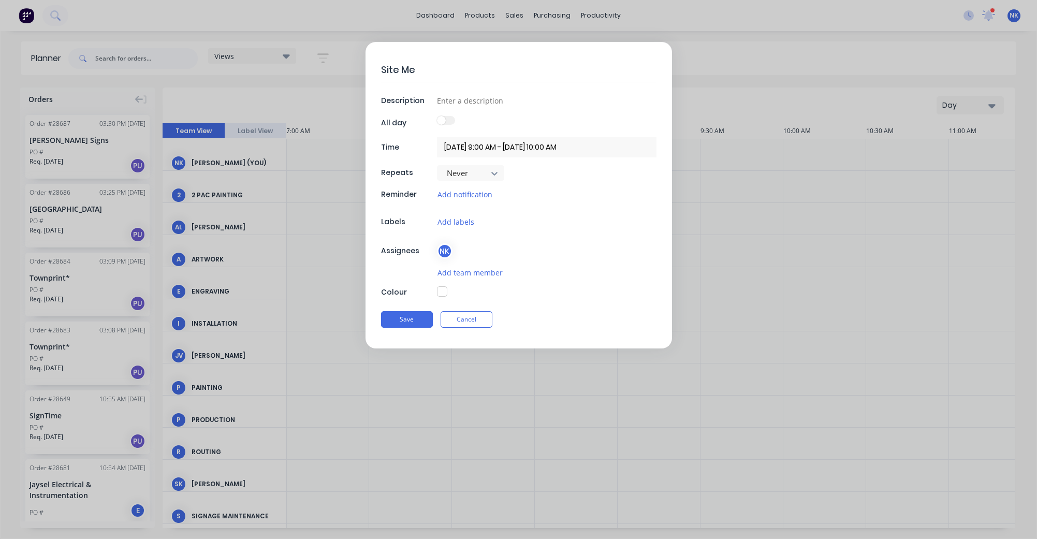
type textarea "x"
type textarea "Site Mee"
type textarea "x"
type textarea "Site Meet"
type textarea "x"
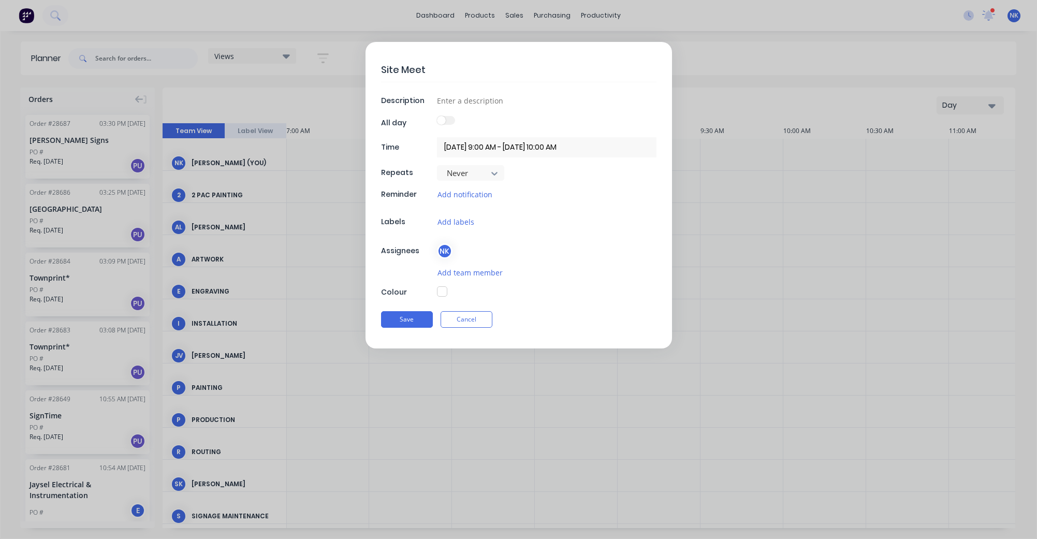
type textarea "Site Meeti"
type textarea "x"
type textarea "Site Meetin"
type textarea "x"
type textarea "Site Meeting"
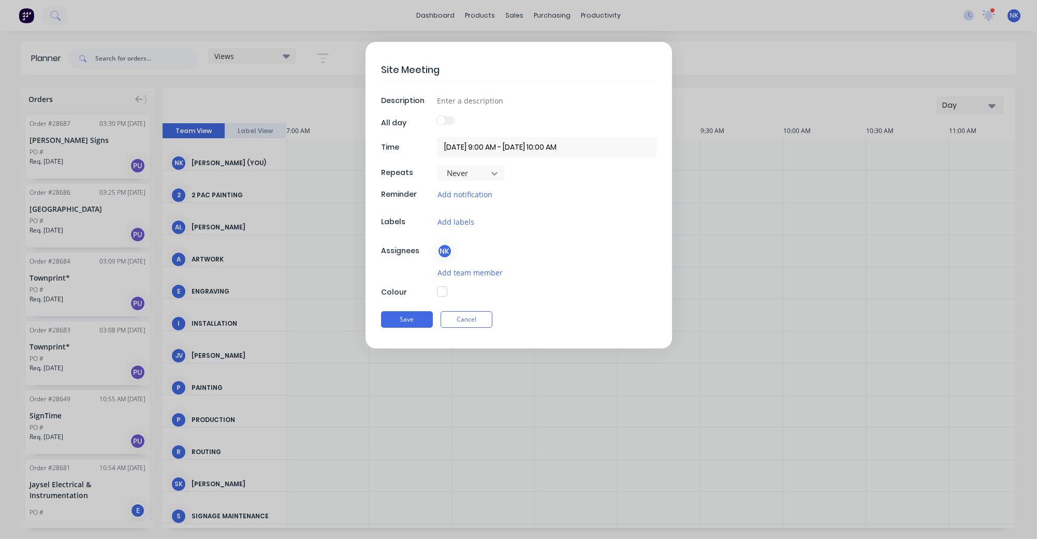
type textarea "x"
type textarea "Site Meeting -"
type textarea "x"
type textarea "Site Meeting -"
type textarea "x"
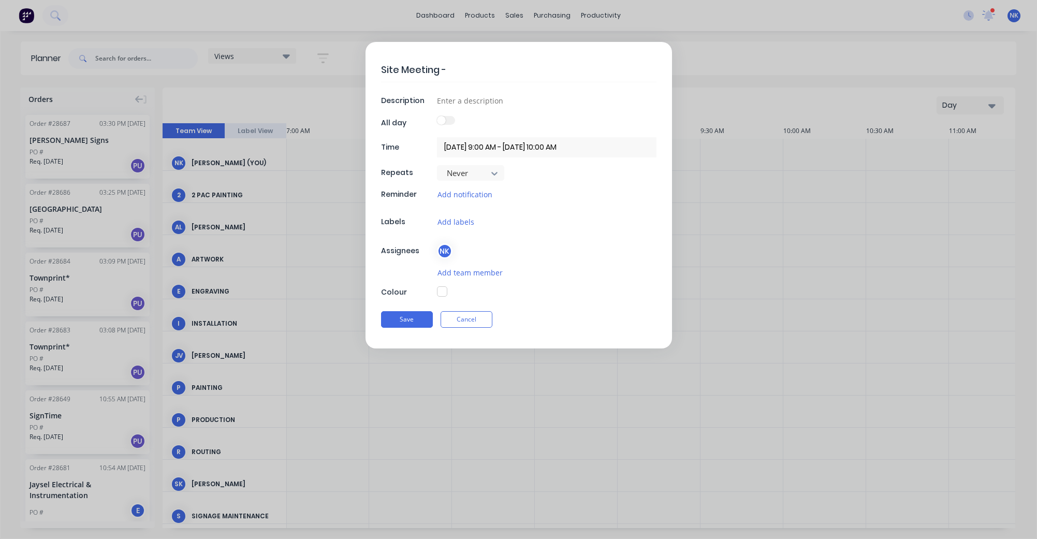
type textarea "Site Meeting - A"
type textarea "x"
type textarea "Site Meeting - Ar"
type textarea "x"
type textarea "Site Meeting - Arr"
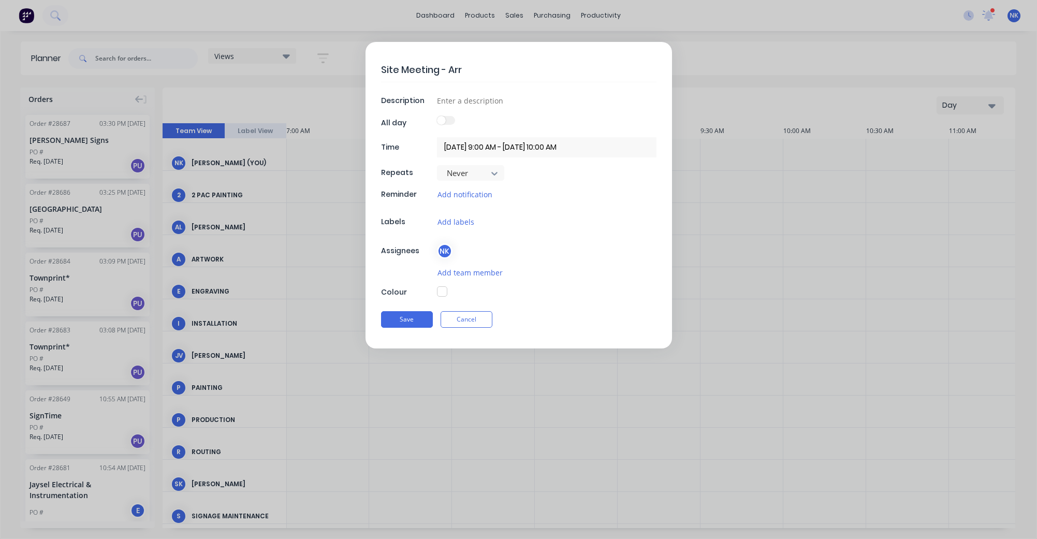
type textarea "x"
type textarea "Site Meeting - Arri"
type textarea "x"
type textarea "Site Meeting - Arrib"
type textarea "x"
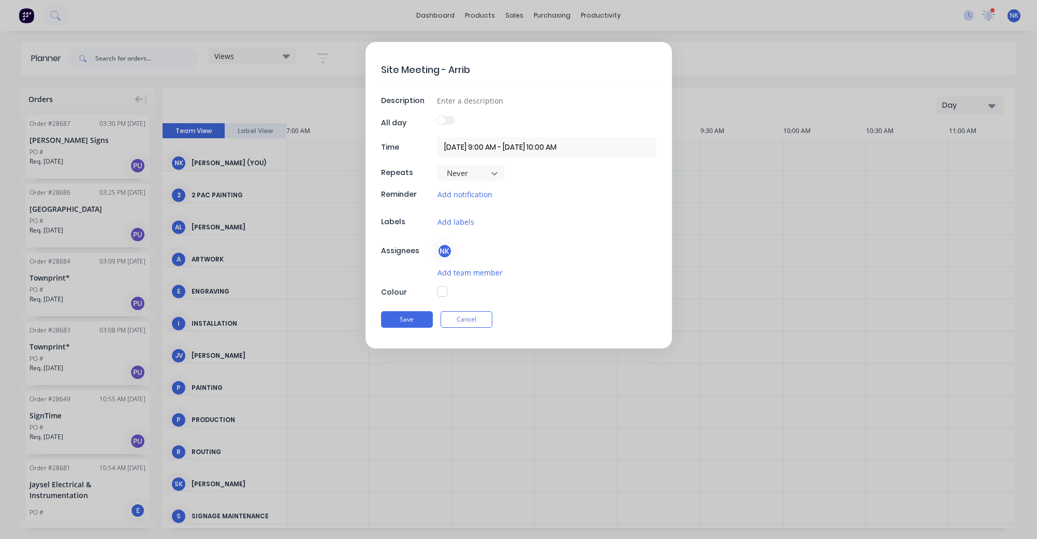
type textarea "Site Meeting - Arriba"
type textarea "x"
type textarea "Site Meeting - Arriba"
type textarea "x"
type textarea "Site Meeting - Arriba ("
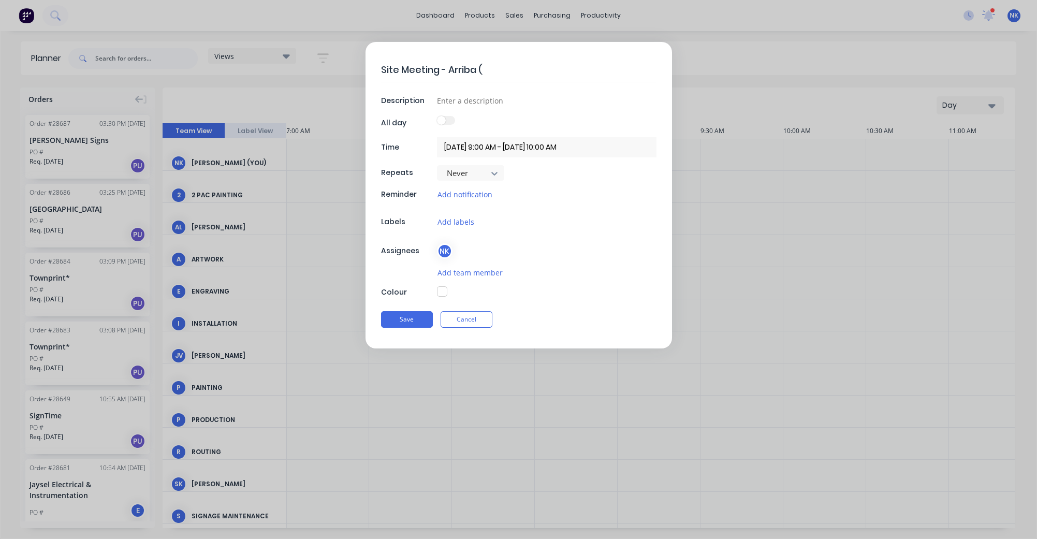
type textarea "x"
type textarea "Site Meeting - Arriba (J"
type textarea "x"
type textarea "Site Meeting - Arriba (Je"
type textarea "x"
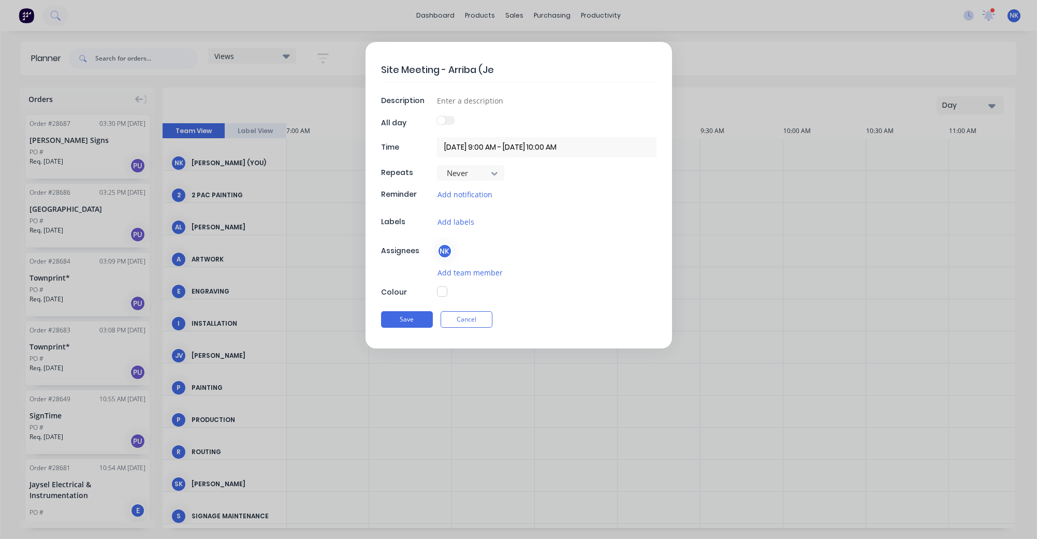
type textarea "Site Meeting - Arriba (Jes"
type textarea "x"
type textarea "Site Meeting - Arriba ([PERSON_NAME]"
type textarea "x"
type textarea "Site Meeting - Arriba ([PERSON_NAME]"
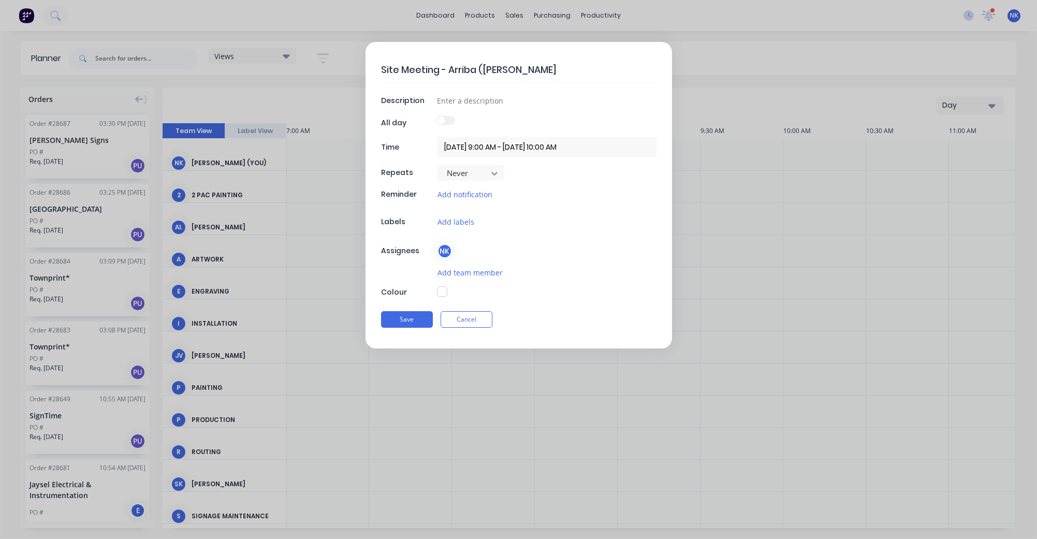
type textarea "x"
type textarea "Site Meeting - Arriba ([PERSON_NAME] -"
type textarea "x"
type textarea "Site Meeting - Arriba ([PERSON_NAME] -"
type textarea "x"
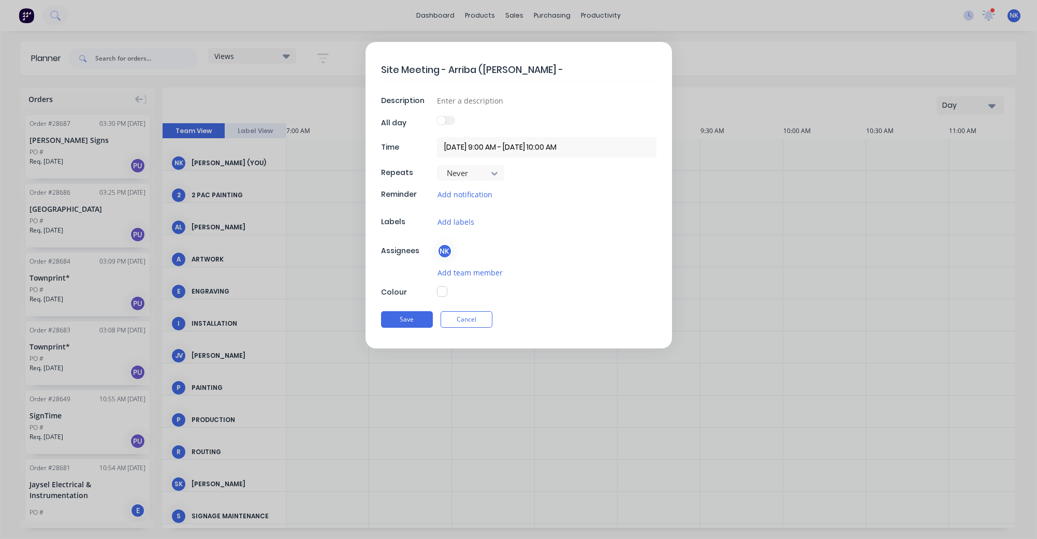
type textarea "Site Meeting - Arriba (Jess - 0"
type textarea "x"
type textarea "Site Meeting - Arriba (Jess - 04"
type textarea "x"
type textarea "Site Meeting - Arriba (Jess - 043"
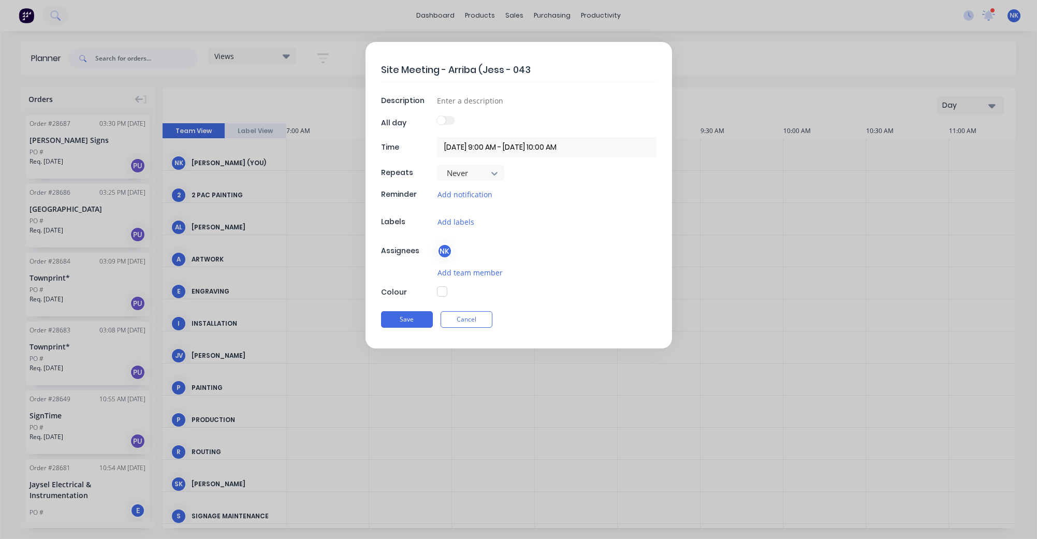
type textarea "x"
type textarea "Site Meeting - Arriba (Jess - 0436"
type textarea "x"
type textarea "Site Meeting - Arriba (Jess - 0436"
type textarea "x"
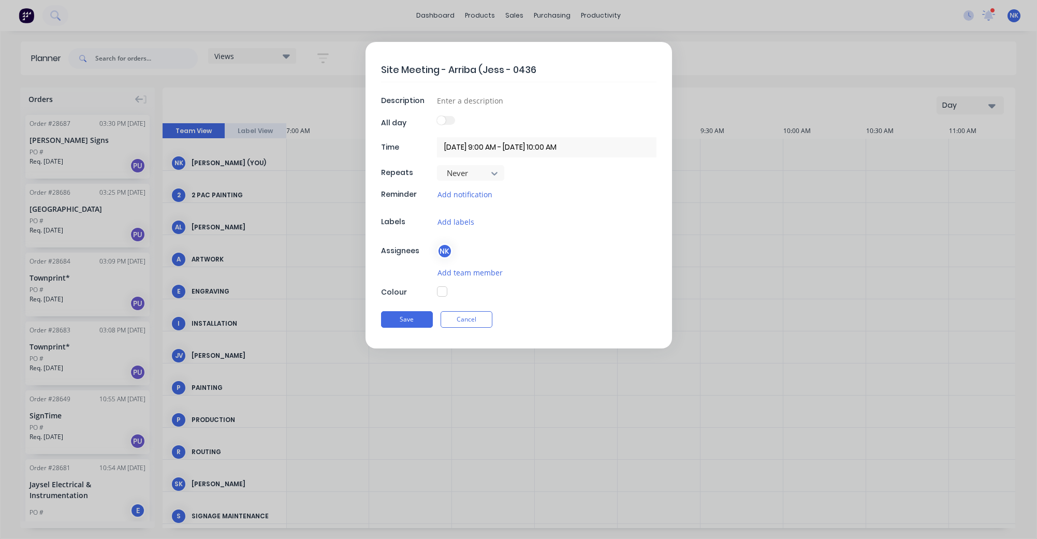
type textarea "Site Meeting - Arriba ([PERSON_NAME] - 0436 3"
type textarea "x"
type textarea "Site Meeting - Arriba (Jess - 0436 34"
type textarea "x"
type textarea "Site Meeting - Arriba ([PERSON_NAME] - 0436 349"
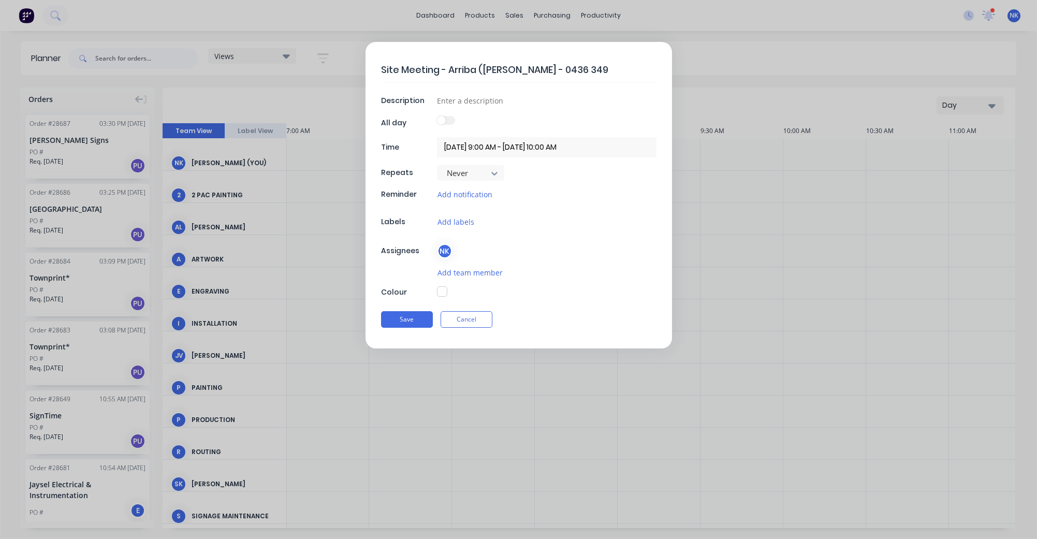
type textarea "x"
type textarea "Site Meeting - Arriba ([PERSON_NAME] - 0436 349"
type textarea "x"
click at [473, 101] on input at bounding box center [546, 101] width 219 height 16
click at [480, 194] on button "Add notification" at bounding box center [465, 194] width 56 height 12
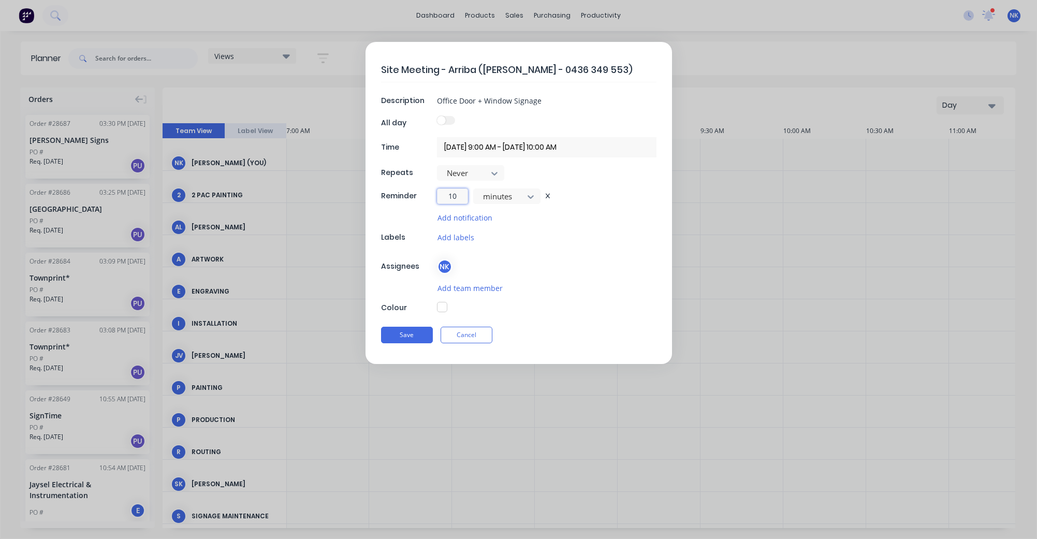
click at [447, 195] on input "10" at bounding box center [452, 196] width 31 height 16
click at [453, 195] on input "10" at bounding box center [452, 196] width 31 height 16
click at [443, 305] on button "button" at bounding box center [442, 307] width 10 height 10
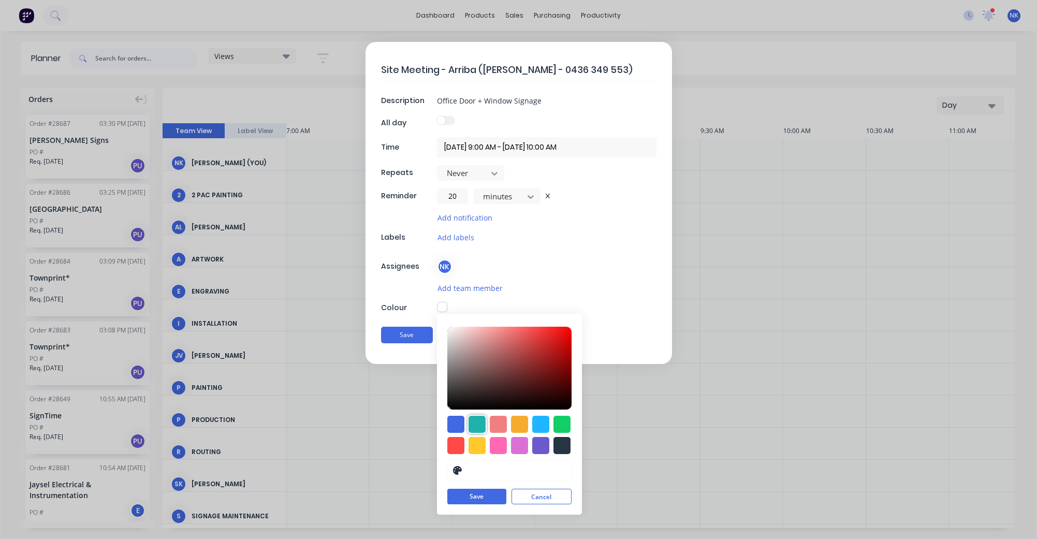
click at [478, 420] on div at bounding box center [476, 424] width 17 height 17
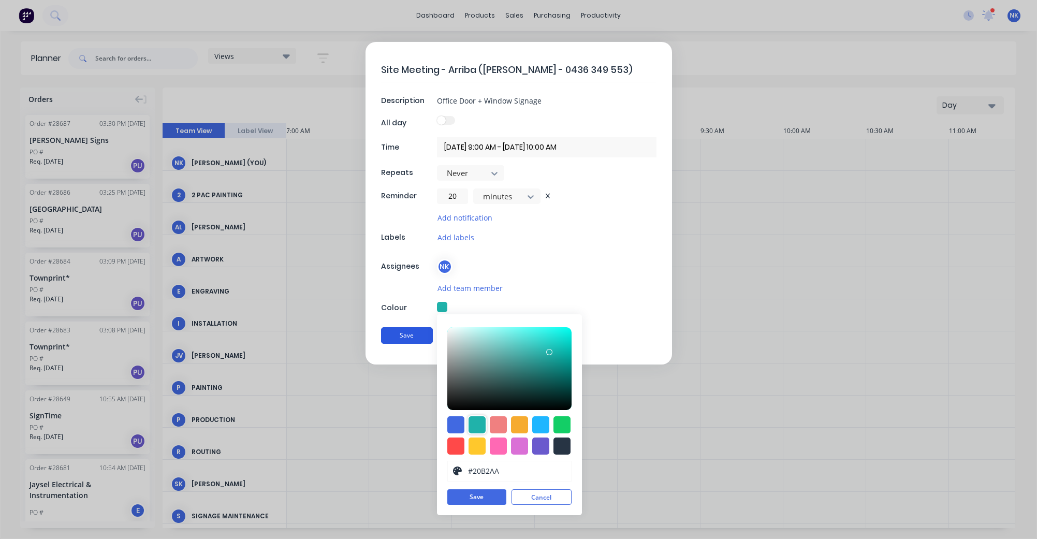
click at [412, 337] on button "Save" at bounding box center [407, 335] width 52 height 17
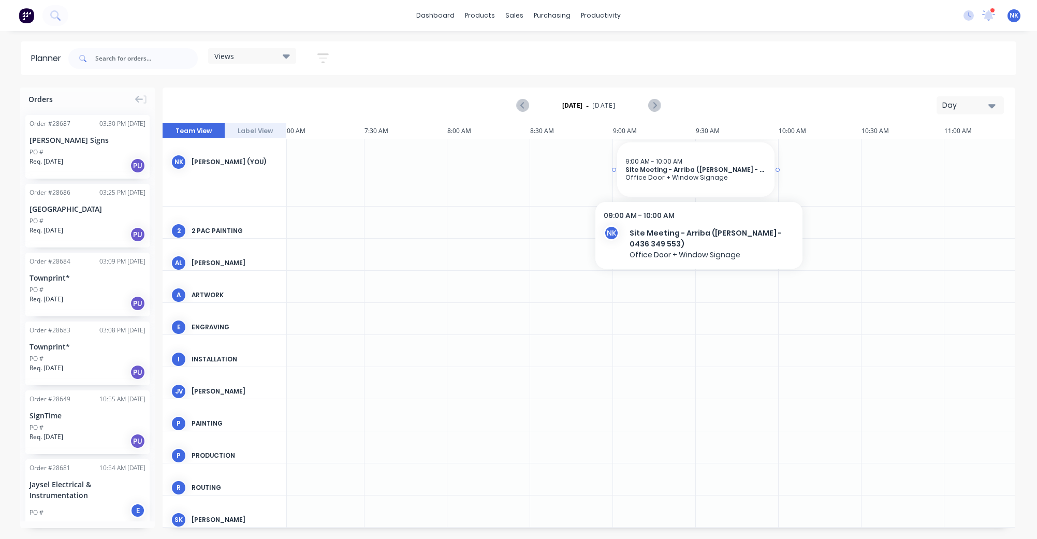
scroll to position [2, 5]
click at [647, 171] on span "Site Meeting - Arriba ([PERSON_NAME] - 0436 349 553)" at bounding box center [695, 169] width 141 height 8
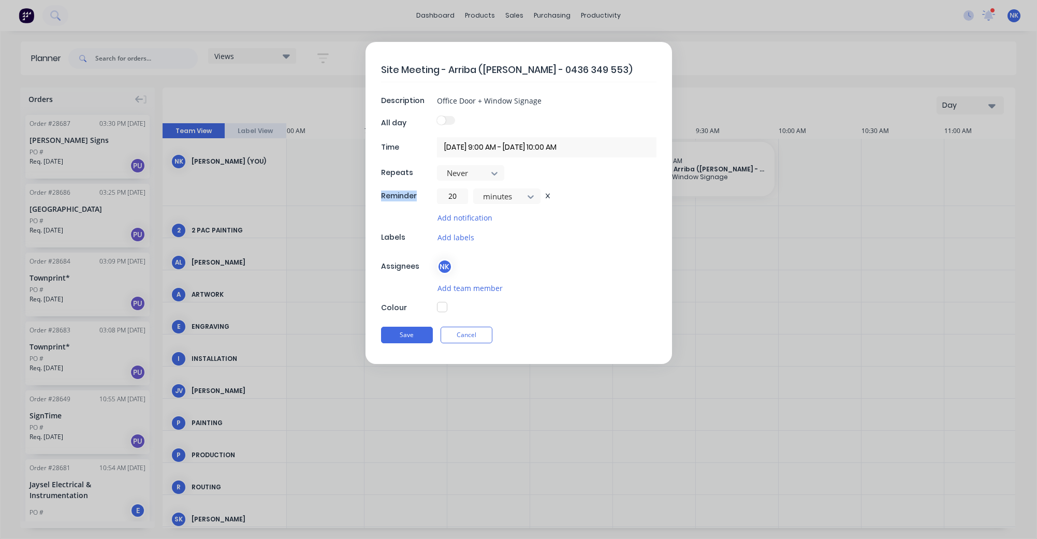
click at [647, 171] on div "Never" at bounding box center [546, 173] width 219 height 16
click at [552, 427] on div "Site Meeting - Arriba (Jess - 0436 349 553) Description Office Door + Window Si…" at bounding box center [518, 269] width 1037 height 539
click at [447, 302] on div at bounding box center [546, 308] width 219 height 12
click at [444, 307] on button "button" at bounding box center [442, 307] width 10 height 10
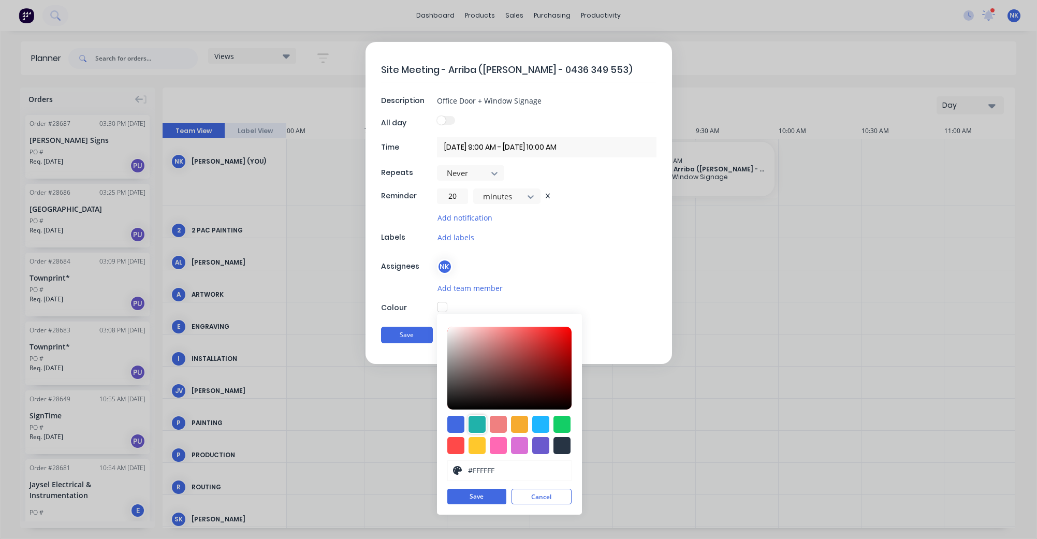
click at [476, 419] on div at bounding box center [476, 424] width 17 height 17
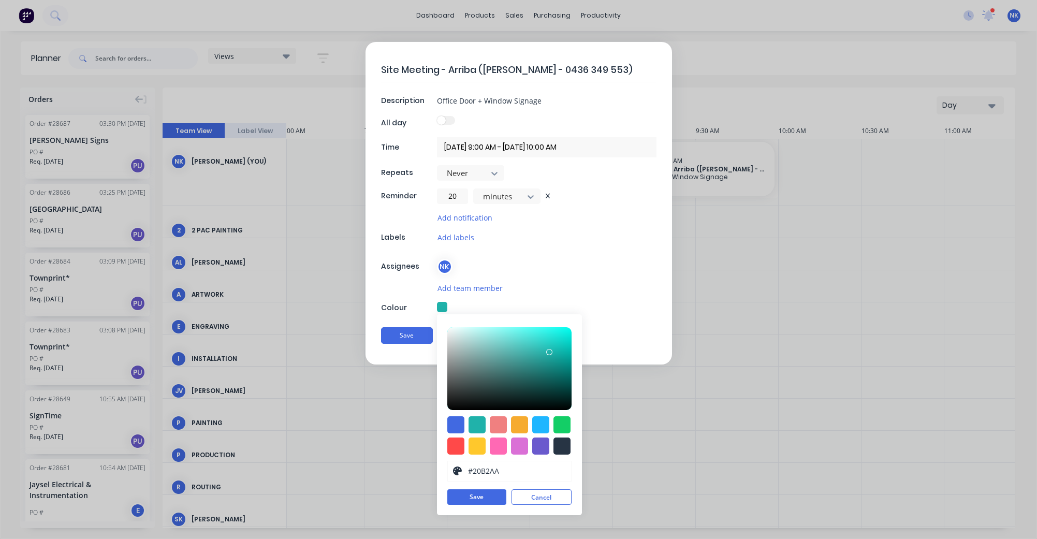
drag, startPoint x: 478, startPoint y: 499, endPoint x: 465, endPoint y: 469, distance: 32.4
click at [478, 498] on button "Save" at bounding box center [476, 497] width 59 height 16
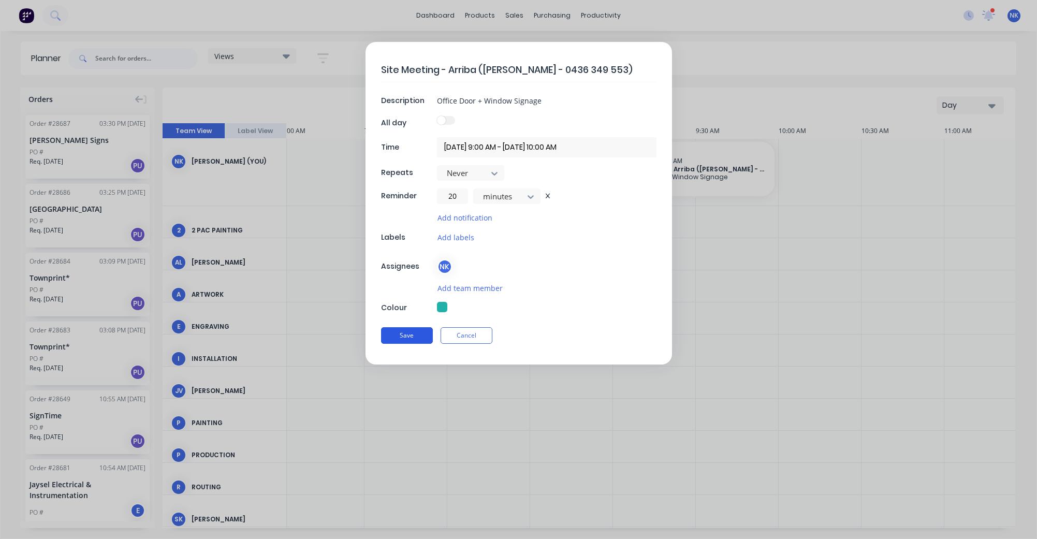
click at [412, 337] on button "Save" at bounding box center [407, 335] width 52 height 17
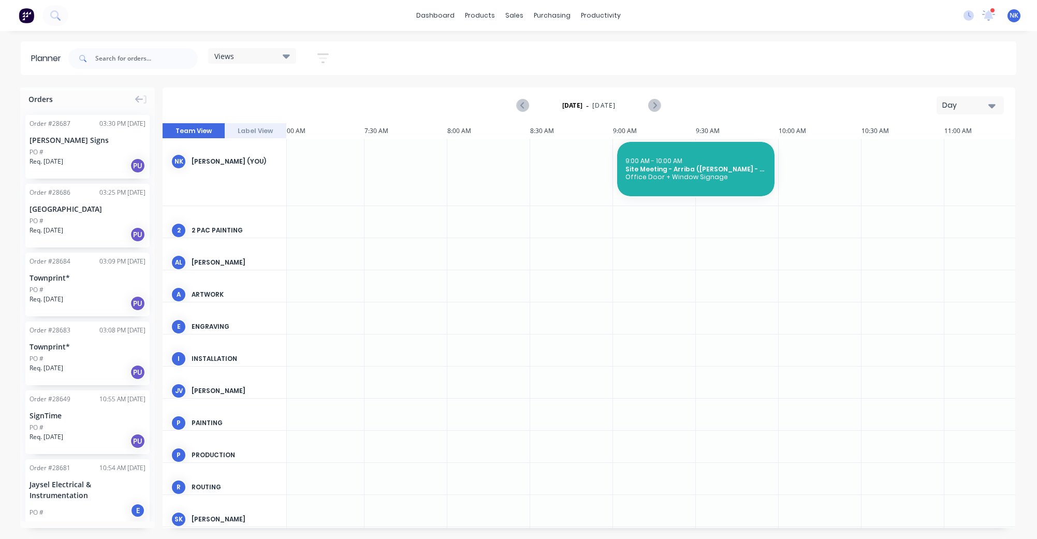
scroll to position [0, 5]
click at [447, 19] on link "dashboard" at bounding box center [435, 16] width 49 height 16
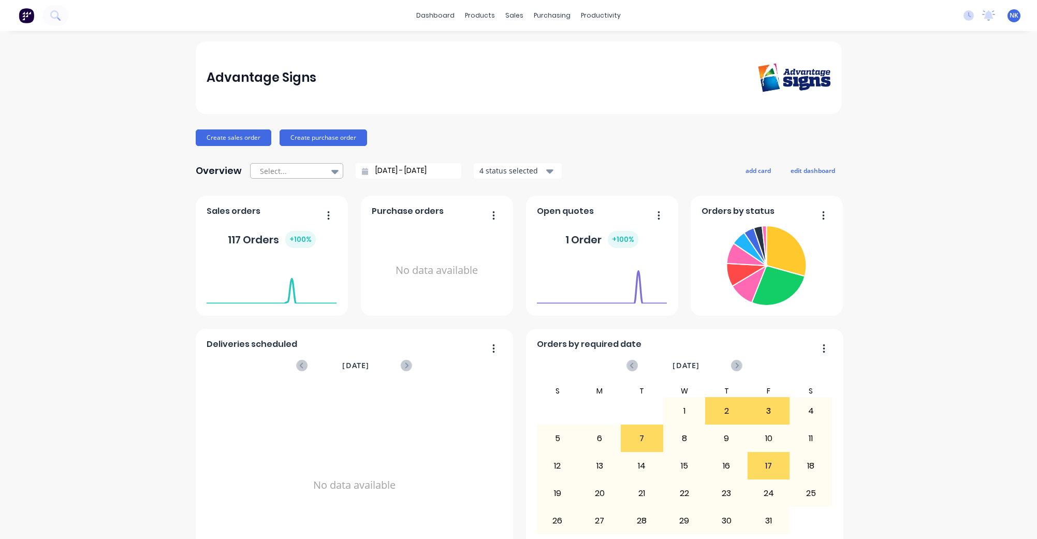
click at [331, 170] on icon at bounding box center [334, 172] width 7 height 4
click at [979, 98] on div "Advantage Signs Create sales order Create purchase order Overview Last 30 Days,…" at bounding box center [518, 311] width 1037 height 540
click at [1010, 16] on span "NK" at bounding box center [1013, 15] width 9 height 9
click at [924, 109] on div "Profile" at bounding box center [922, 109] width 21 height 9
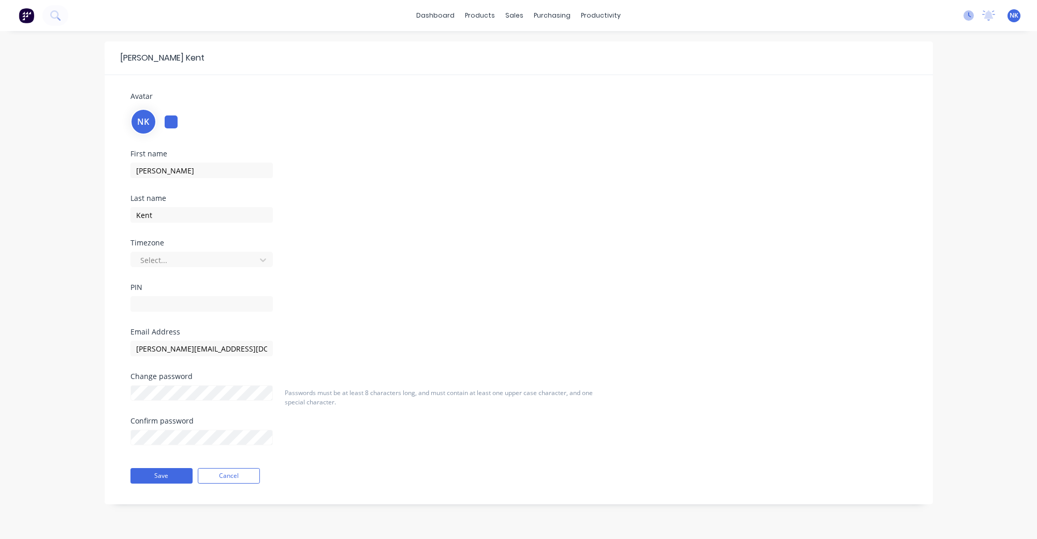
click at [969, 20] on icon at bounding box center [968, 15] width 10 height 10
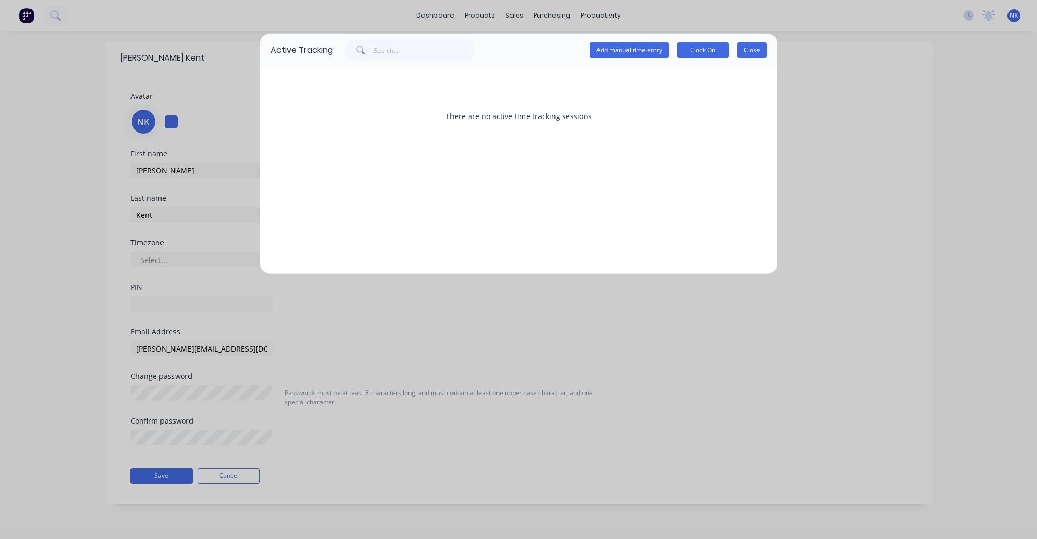
click at [756, 53] on button "Close" at bounding box center [751, 50] width 29 height 16
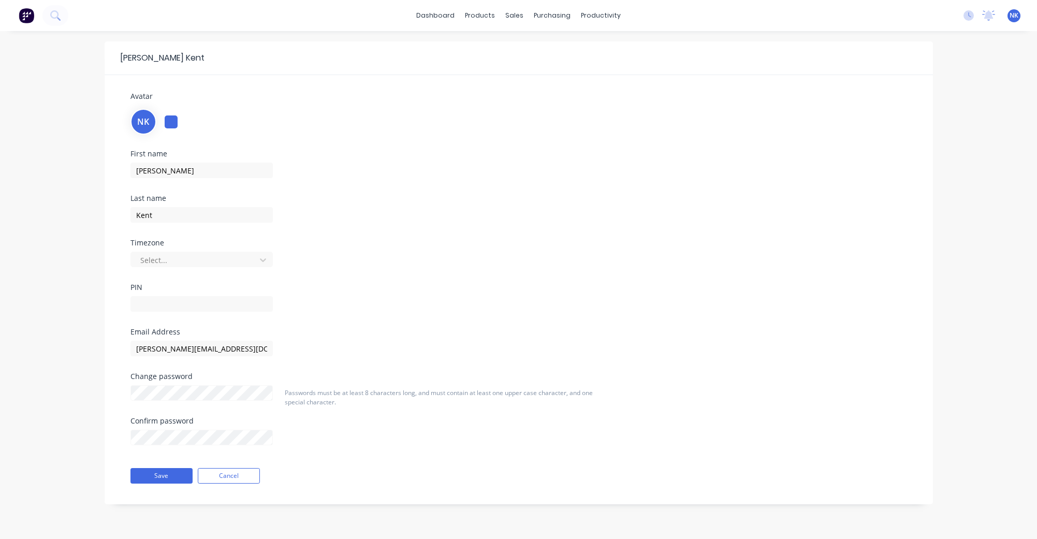
click at [33, 18] on img at bounding box center [27, 16] width 16 height 16
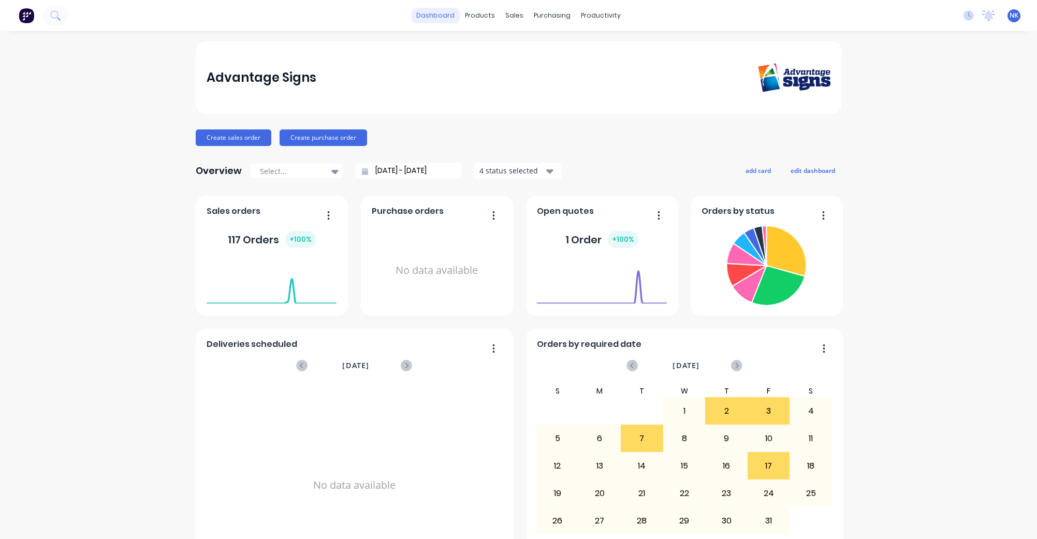
click at [438, 19] on link "dashboard" at bounding box center [435, 16] width 49 height 16
click at [601, 71] on link "Planner" at bounding box center [640, 70] width 137 height 21
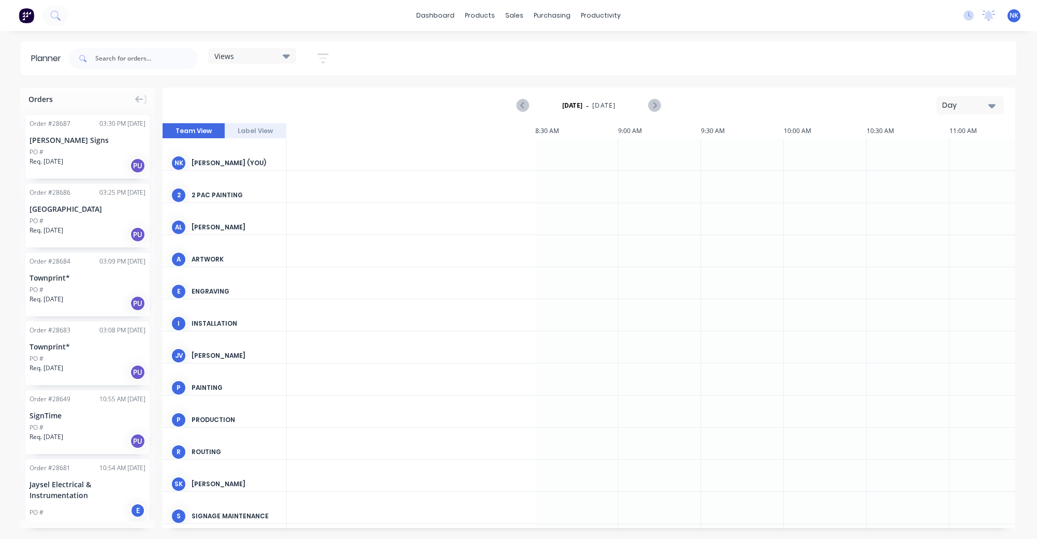
scroll to position [0, 932]
click at [604, 44] on link "Workflow" at bounding box center [640, 49] width 137 height 21
